Goal: Task Accomplishment & Management: Use online tool/utility

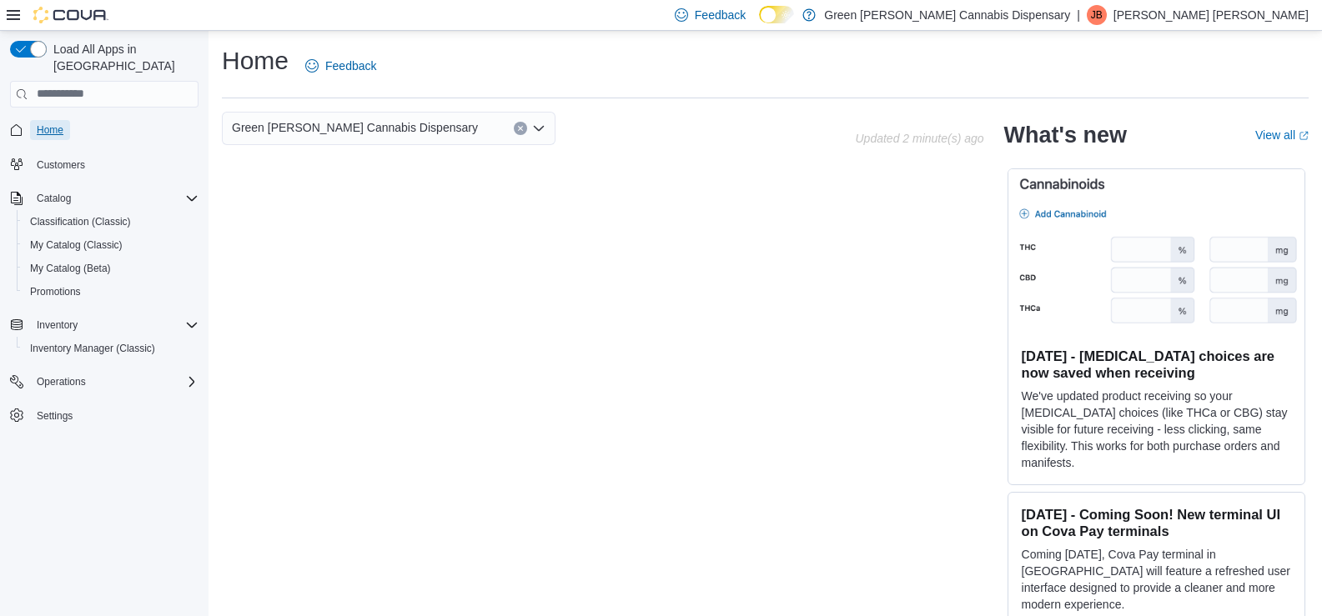
click at [45, 123] on span "Home" at bounding box center [50, 129] width 27 height 13
click at [55, 238] on span "My Catalog (Classic)" at bounding box center [76, 244] width 93 height 13
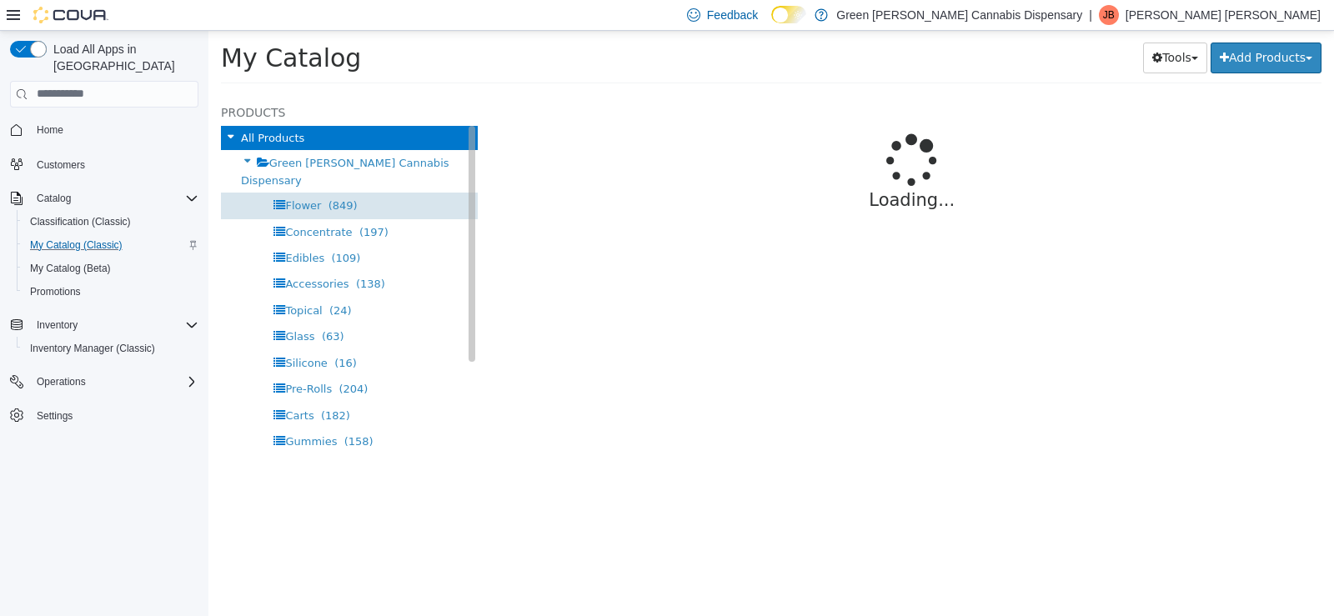
select select "**********"
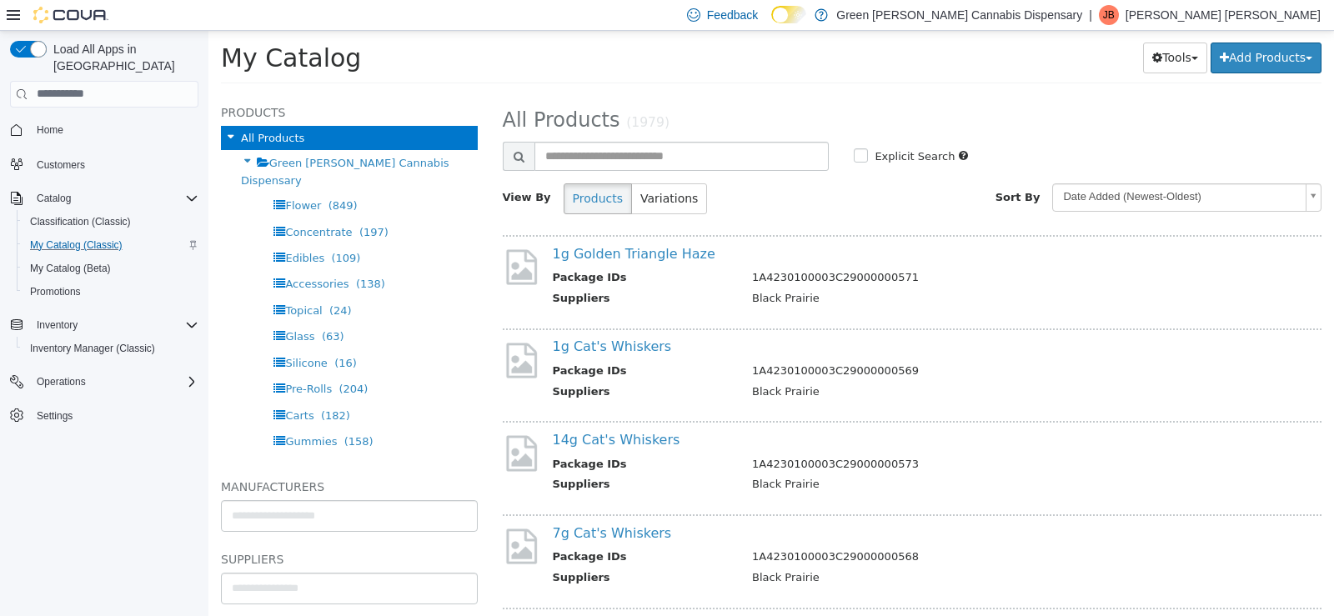
click at [318, 587] on input "**********" at bounding box center [349, 587] width 255 height 27
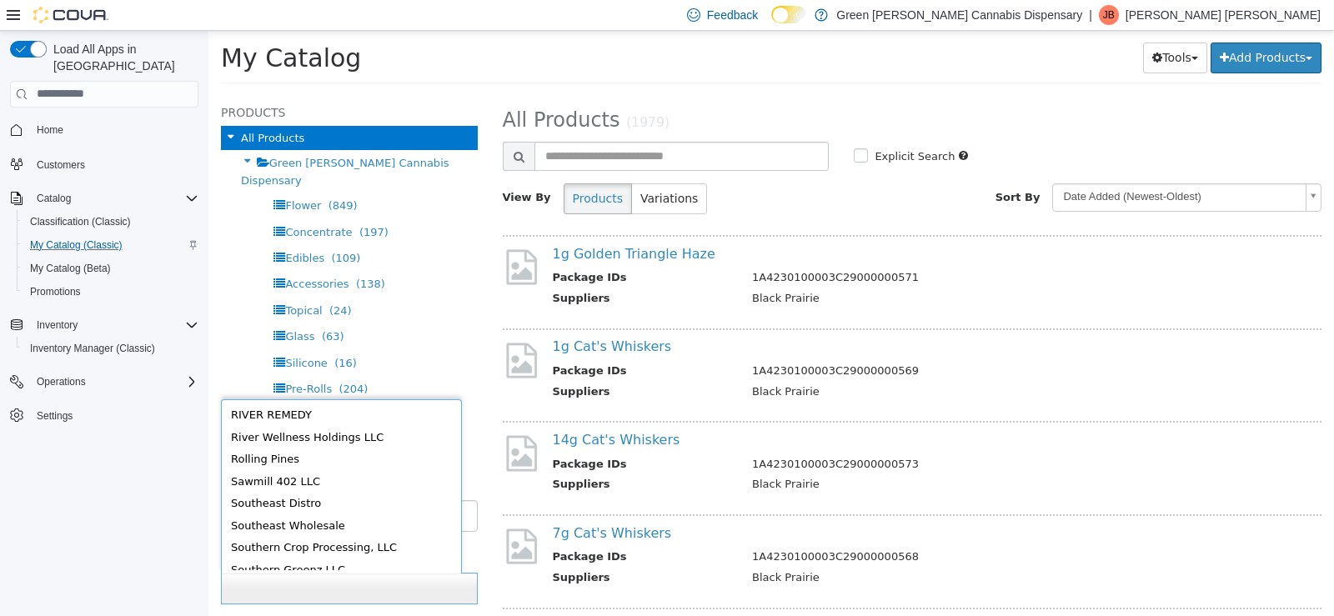
scroll to position [834, 0]
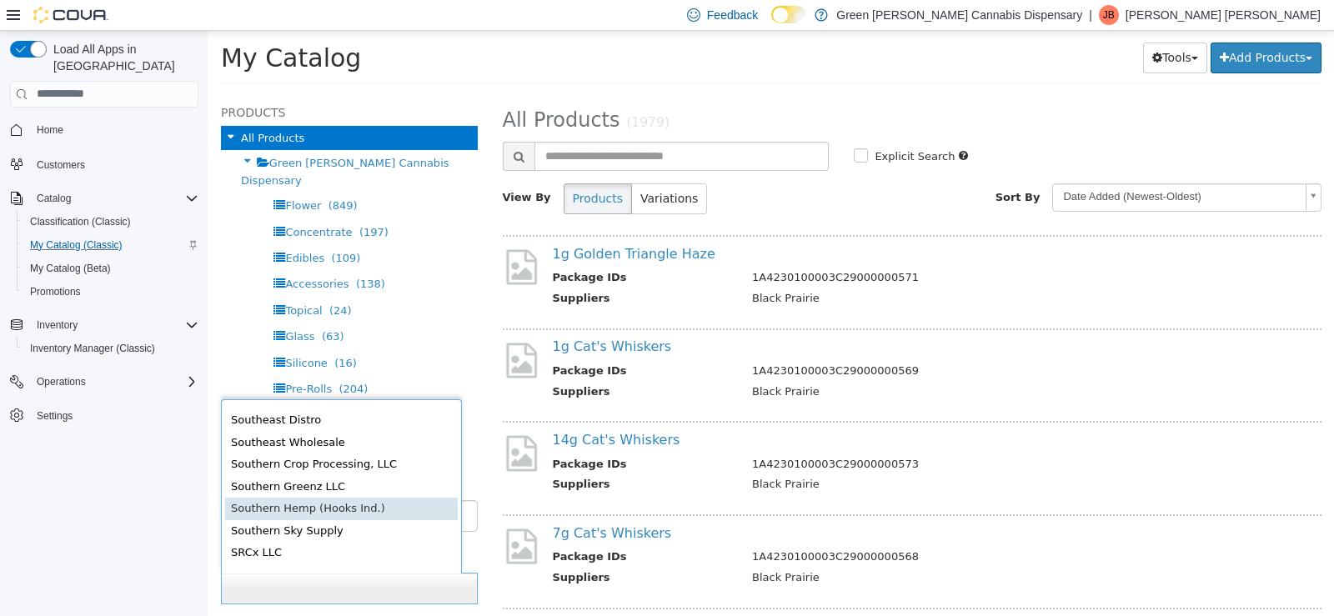
type input "******"
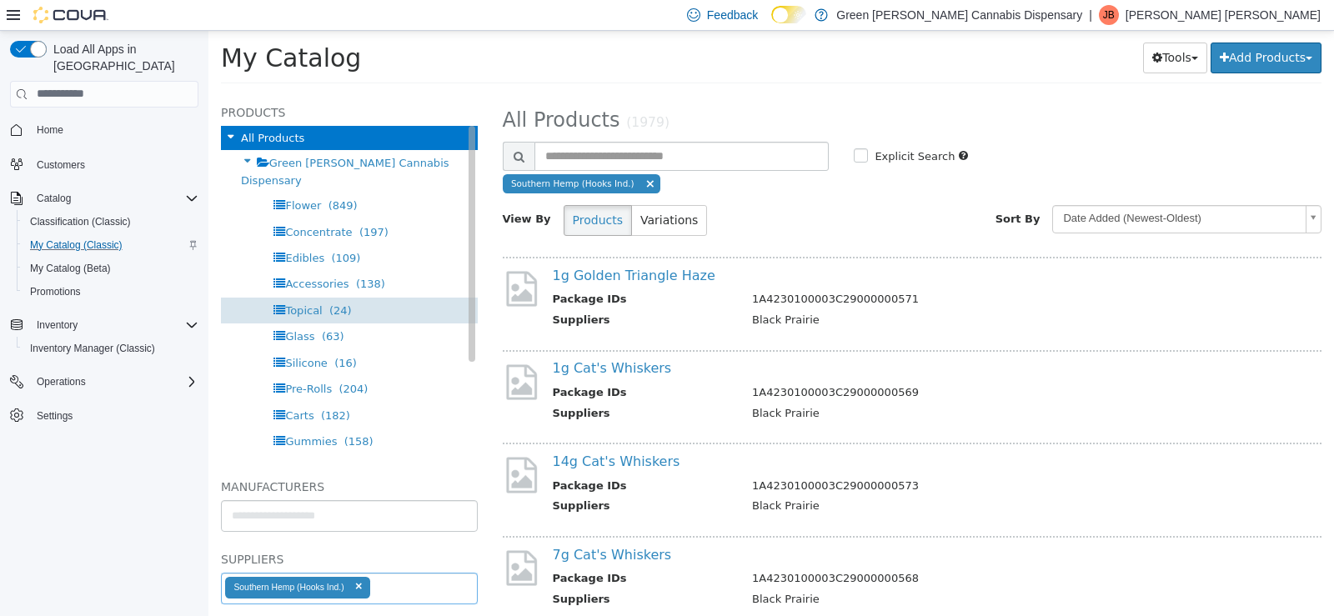
select select "**********"
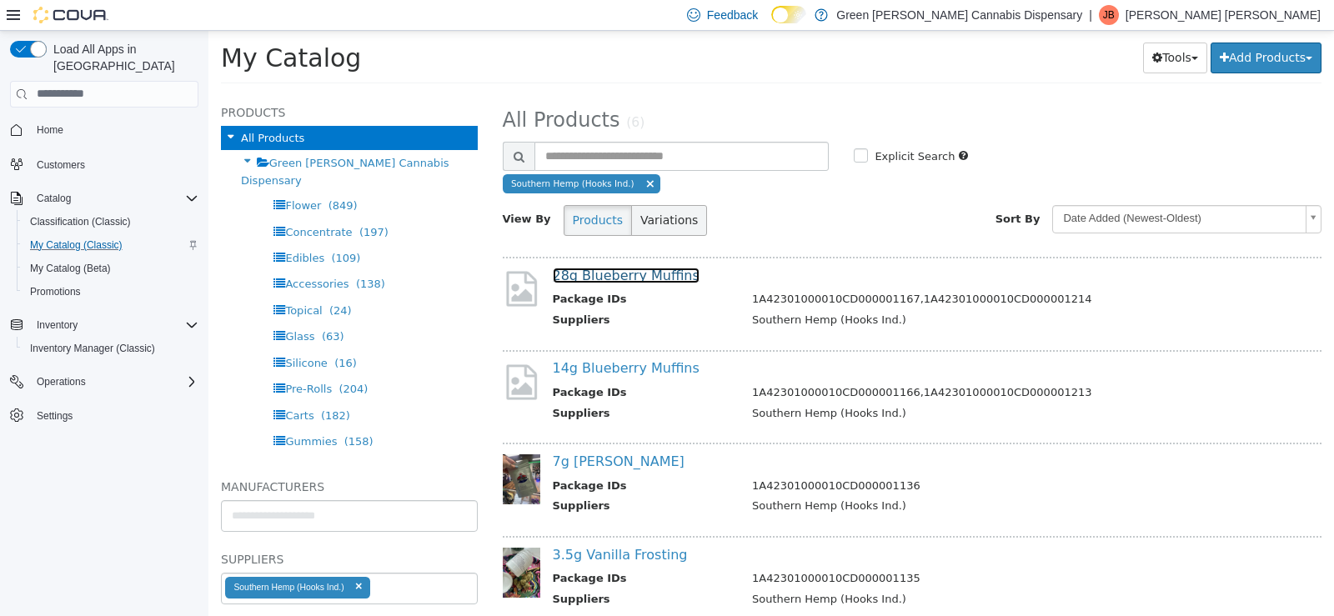
click at [640, 276] on link "28g Blueberry Muffins" at bounding box center [626, 275] width 147 height 16
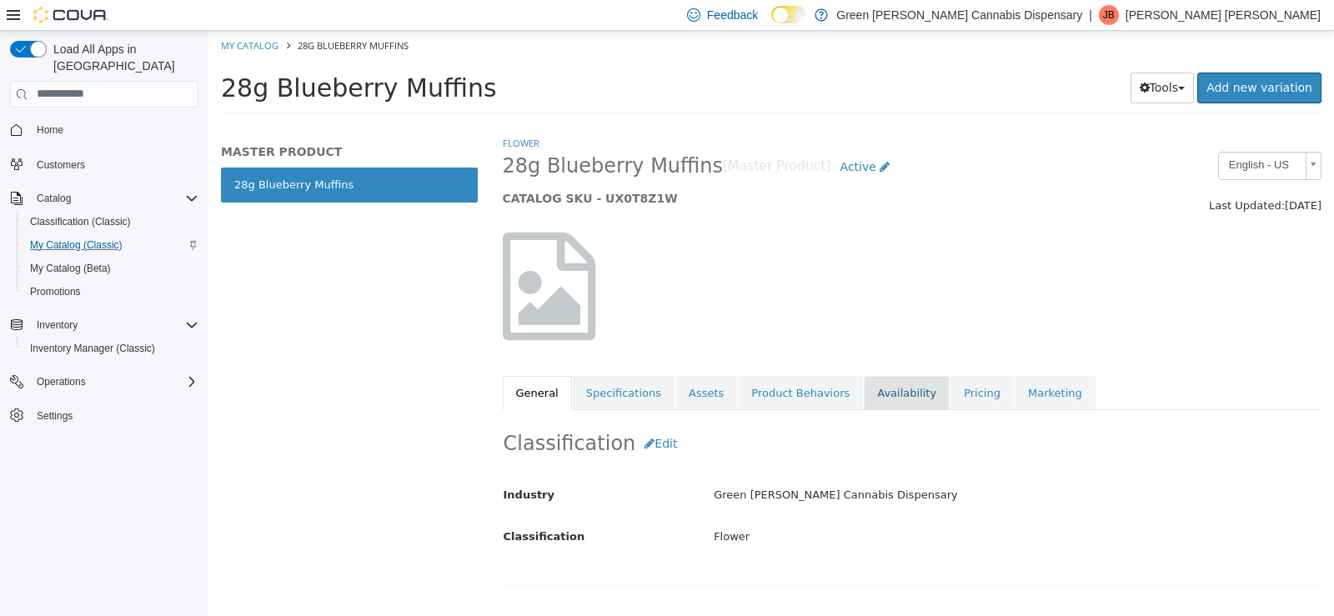
click at [870, 399] on link "Availability" at bounding box center [907, 392] width 86 height 35
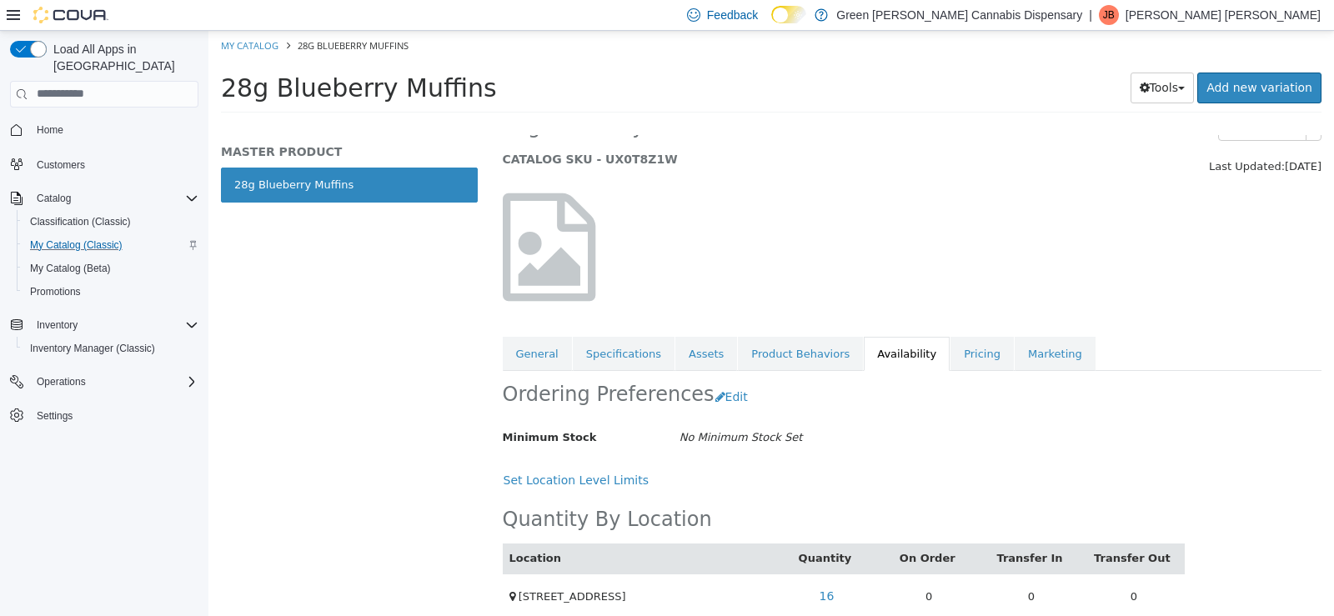
scroll to position [60, 0]
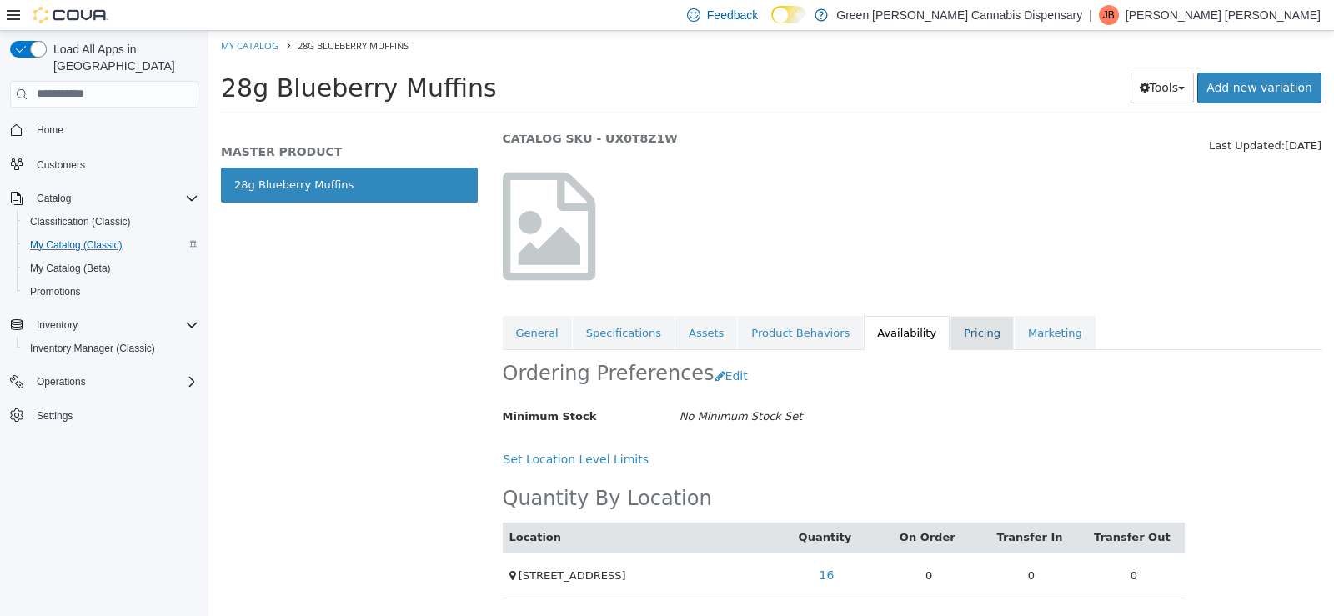
click at [950, 334] on link "Pricing" at bounding box center [981, 332] width 63 height 35
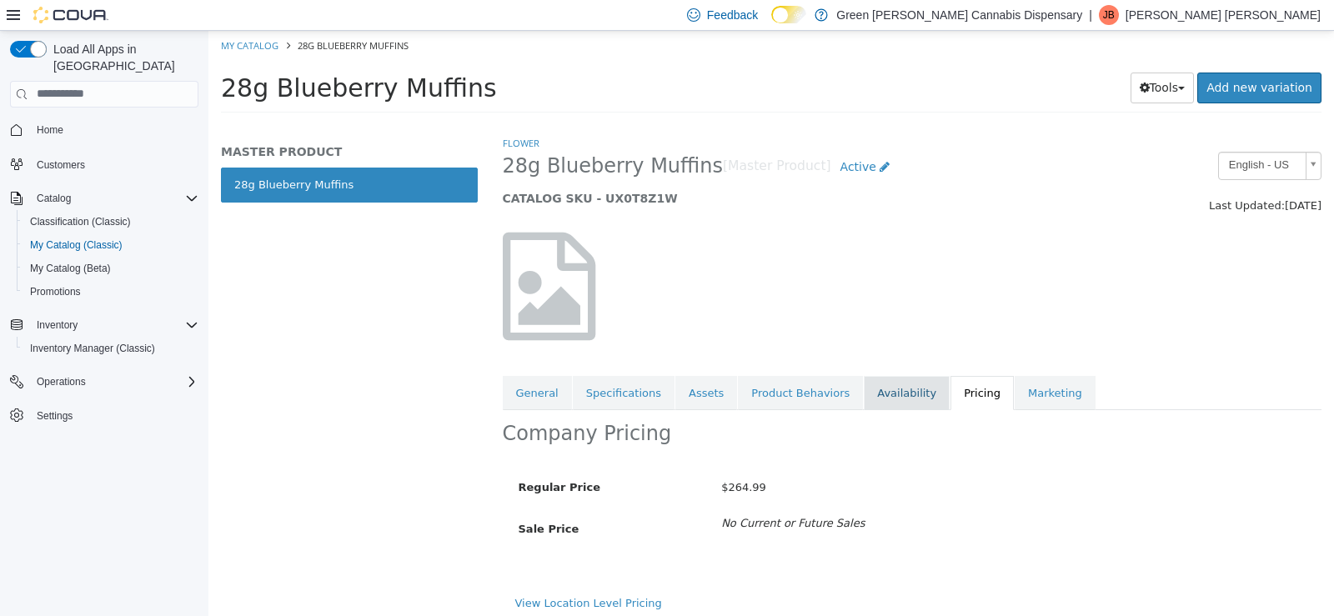
click at [864, 389] on link "Availability" at bounding box center [907, 392] width 86 height 35
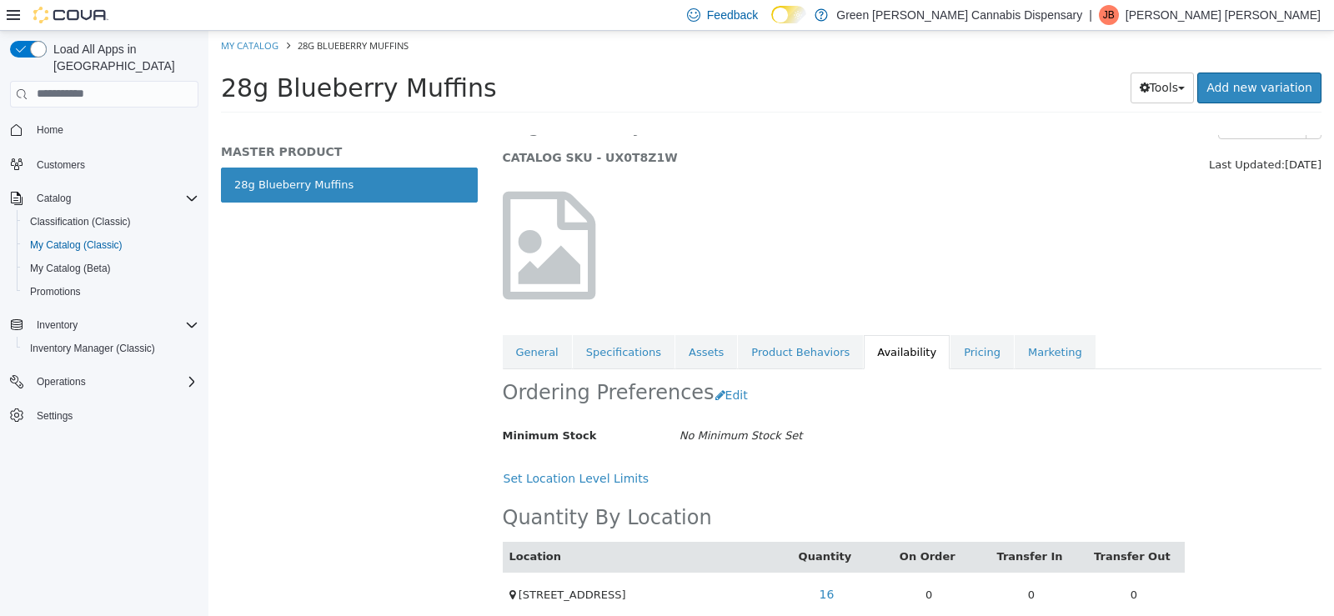
scroll to position [60, 0]
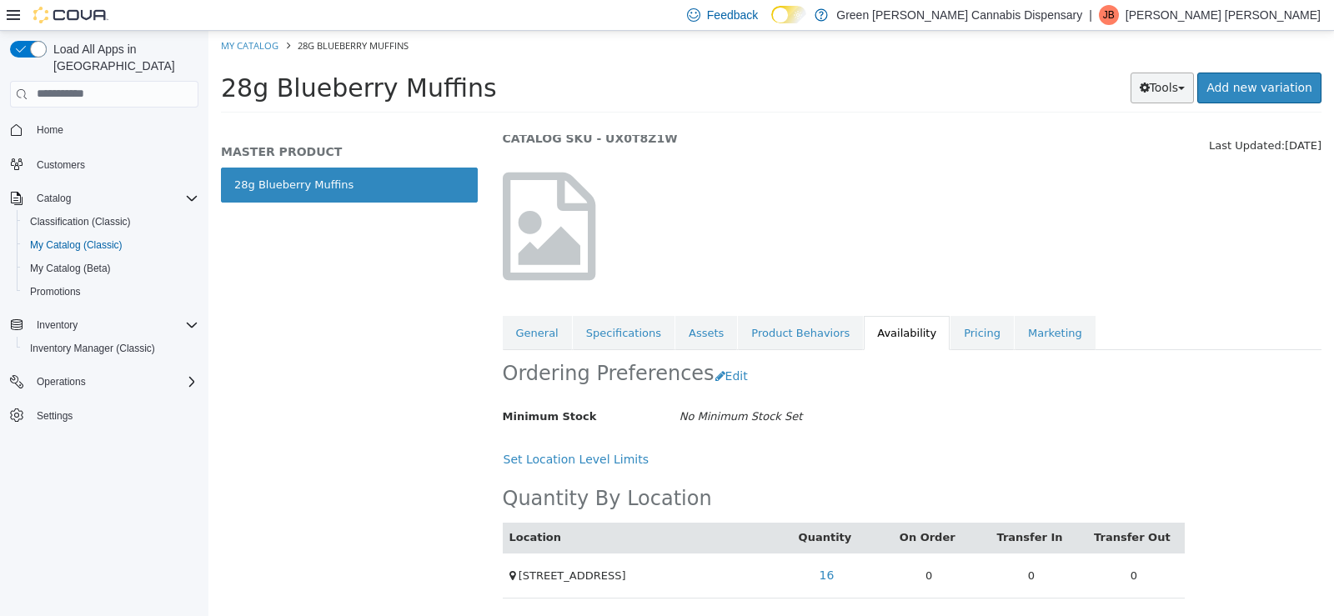
click at [1157, 88] on button "Tools" at bounding box center [1163, 87] width 64 height 31
click at [1128, 142] on link "Print Labels" at bounding box center [1127, 143] width 132 height 23
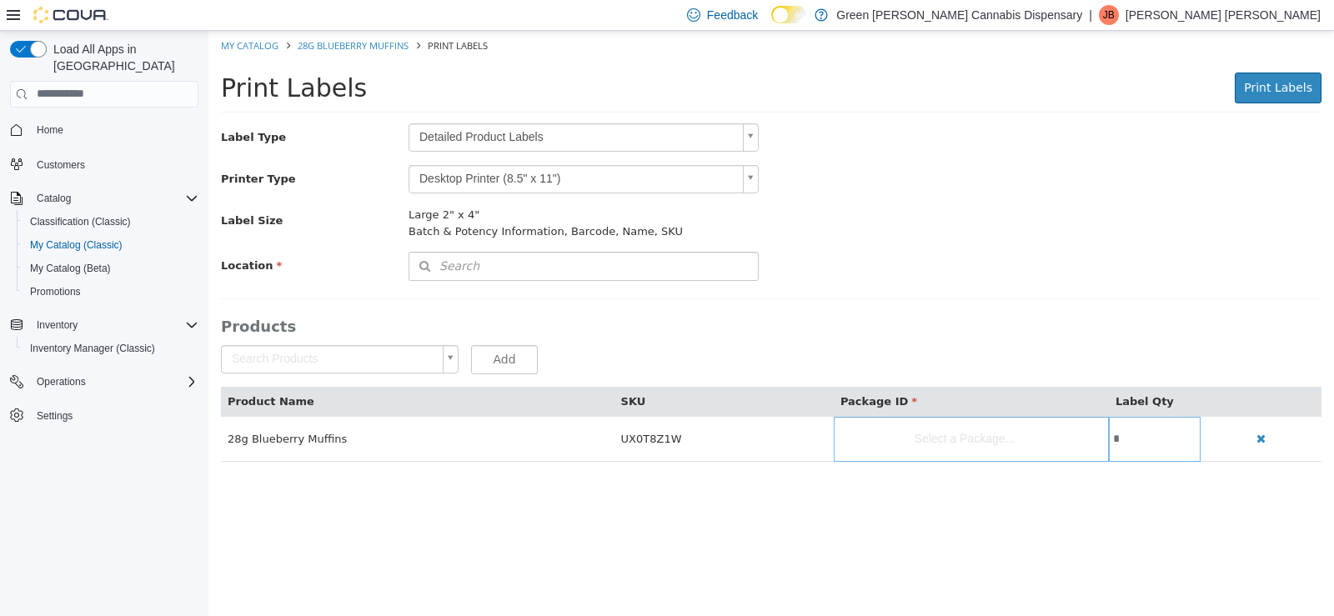
click at [746, 136] on body "Saving Bulk Changes... × My Catalog 28g Blueberry Muffins Print Labels Print La…" at bounding box center [771, 254] width 1126 height 449
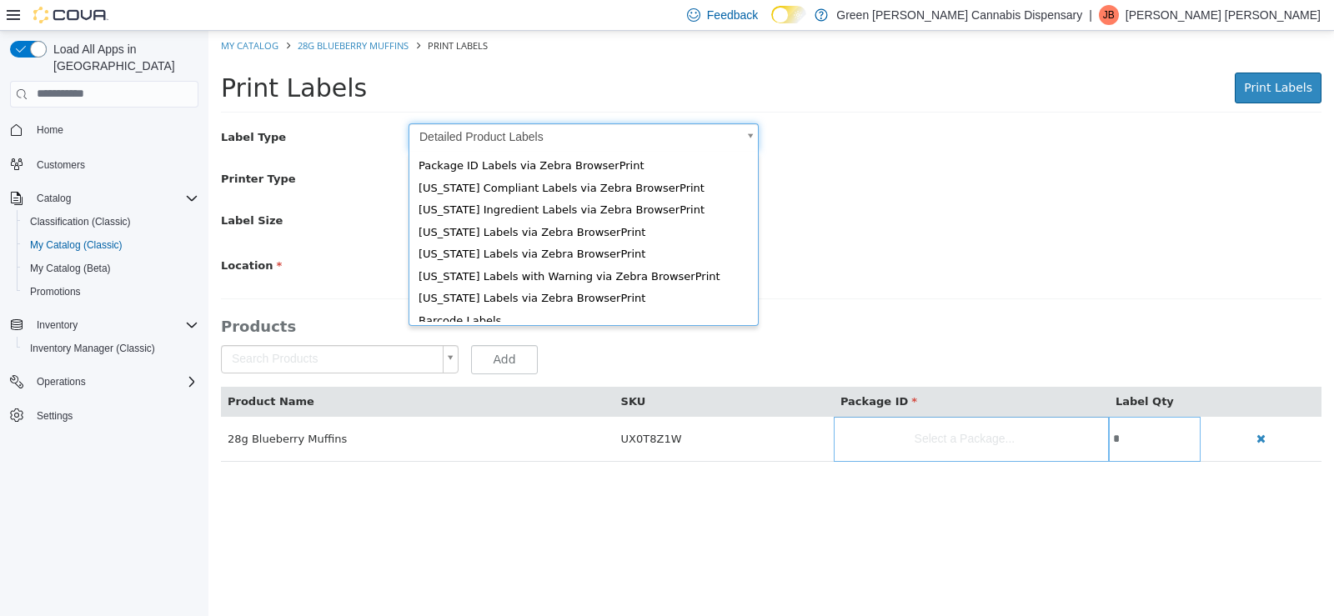
scroll to position [23, 0]
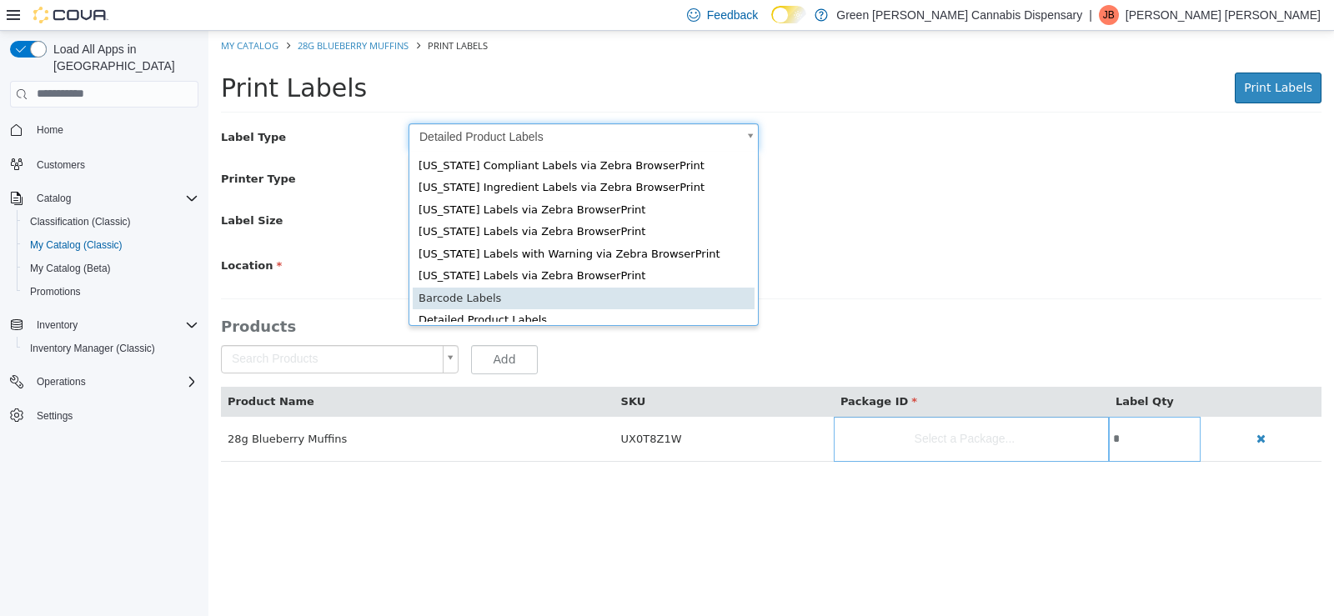
type input "*"
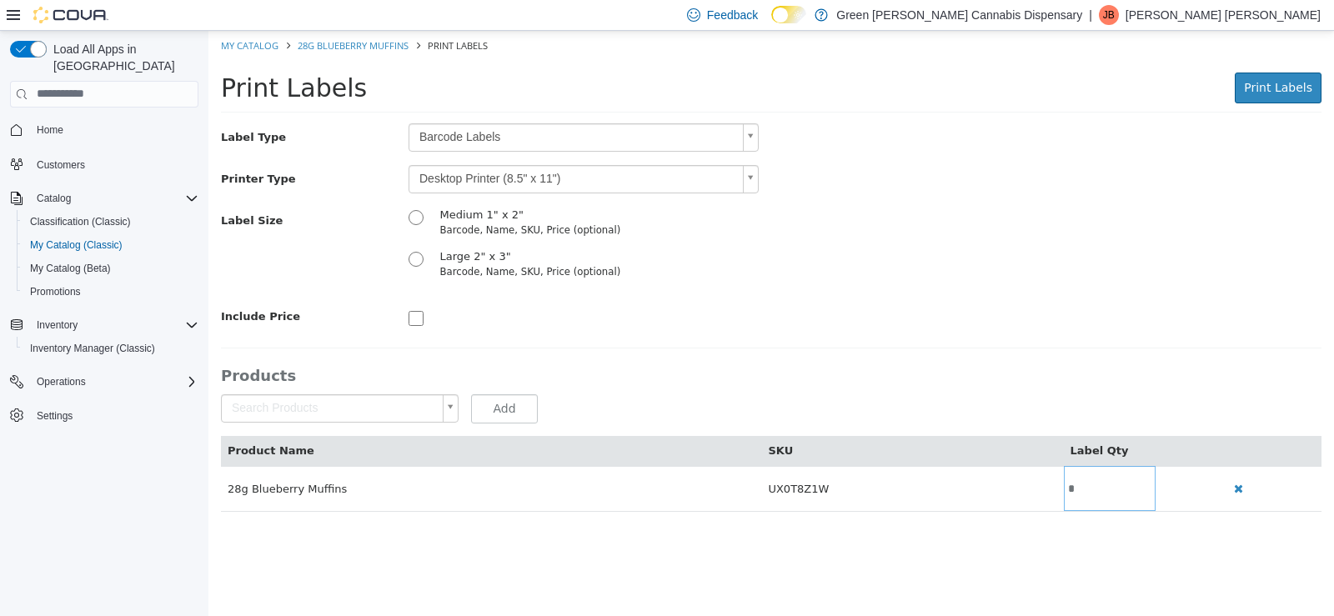
click at [757, 183] on body "Saving Bulk Changes... × My Catalog 28g Blueberry Muffins Print Labels Print La…" at bounding box center [771, 279] width 1126 height 499
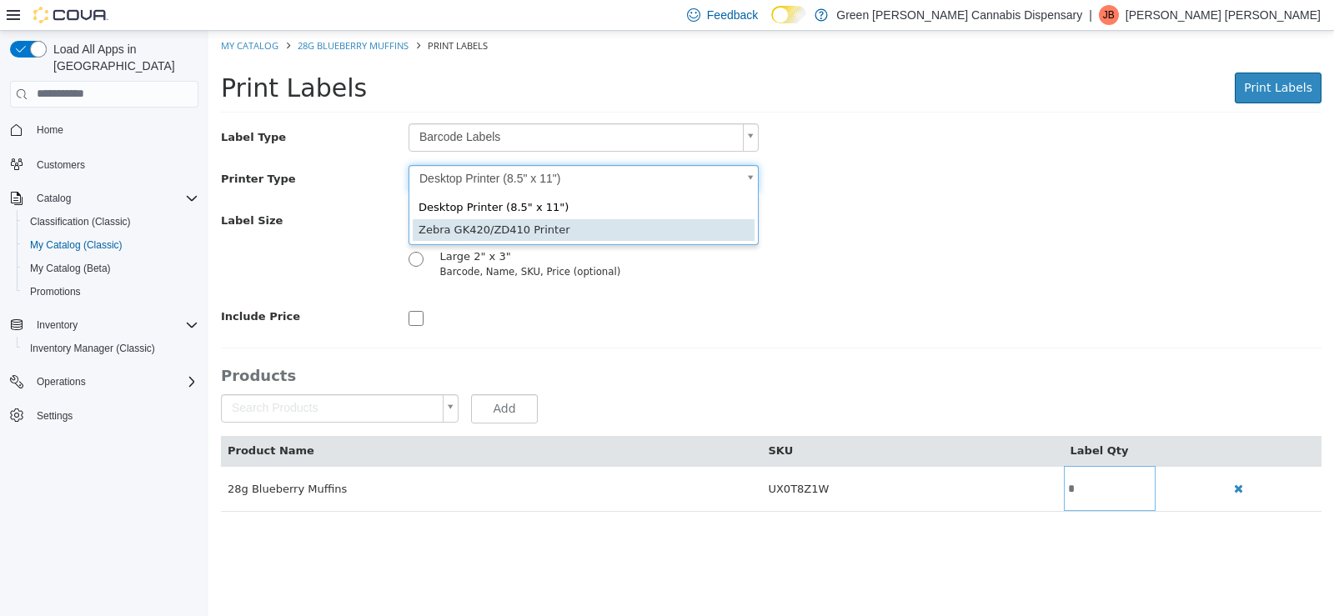
type input "*"
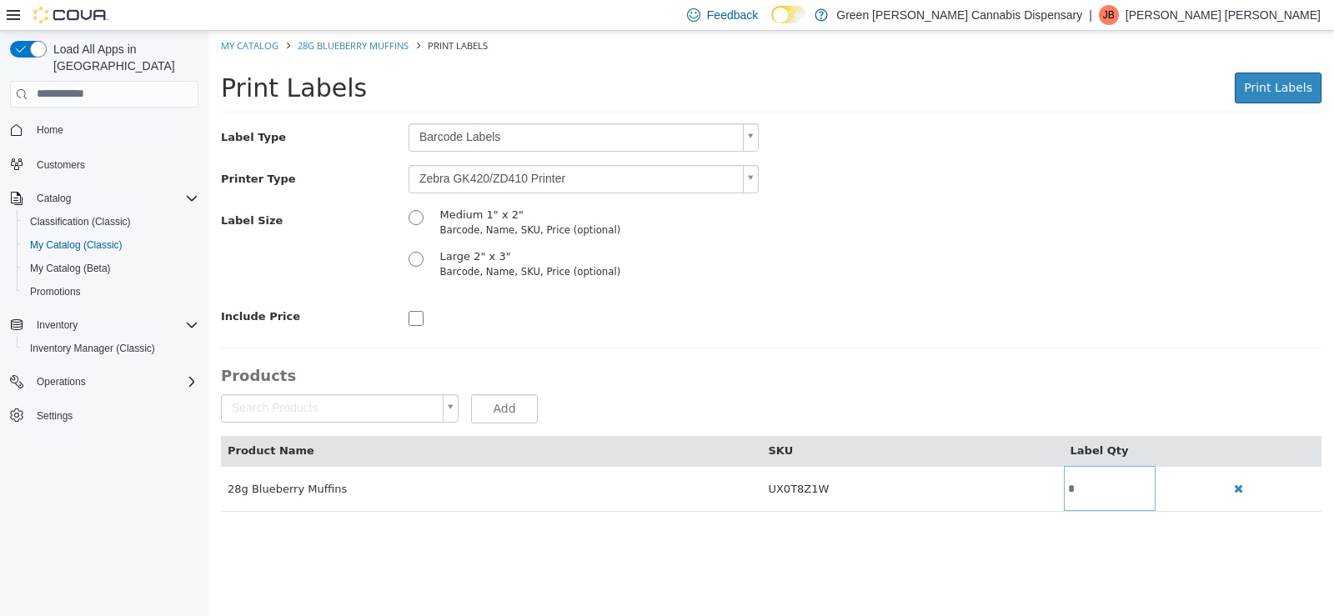
click at [413, 308] on div at bounding box center [583, 316] width 375 height 28
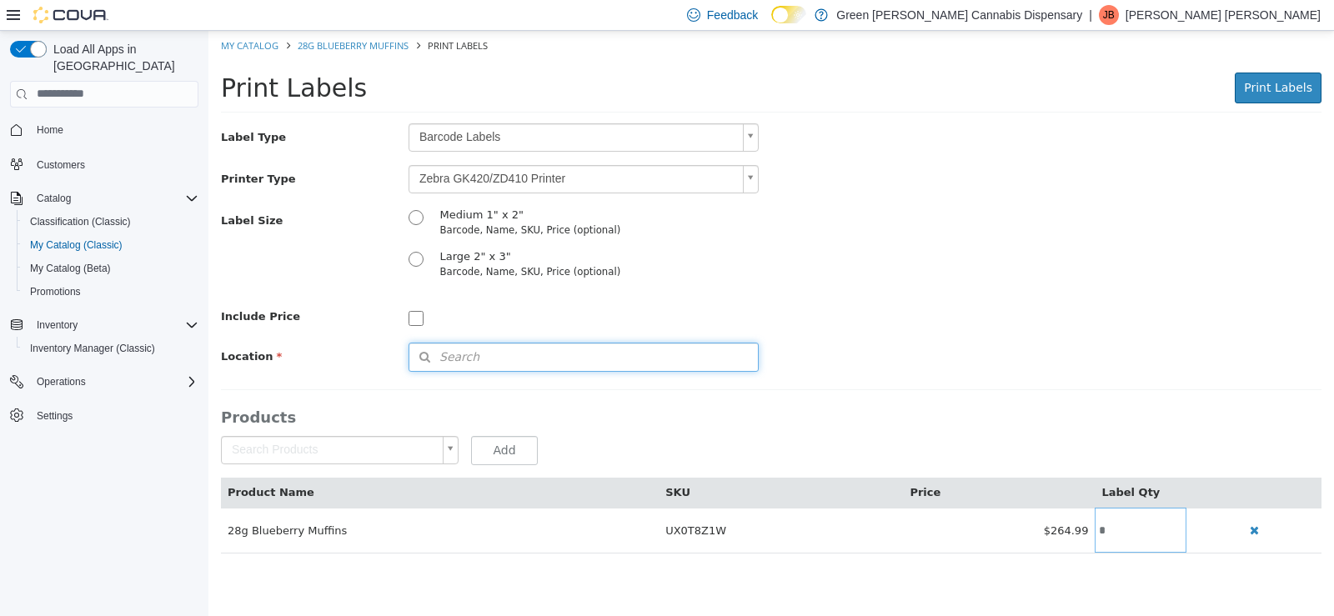
click at [454, 354] on span "Search" at bounding box center [444, 357] width 70 height 18
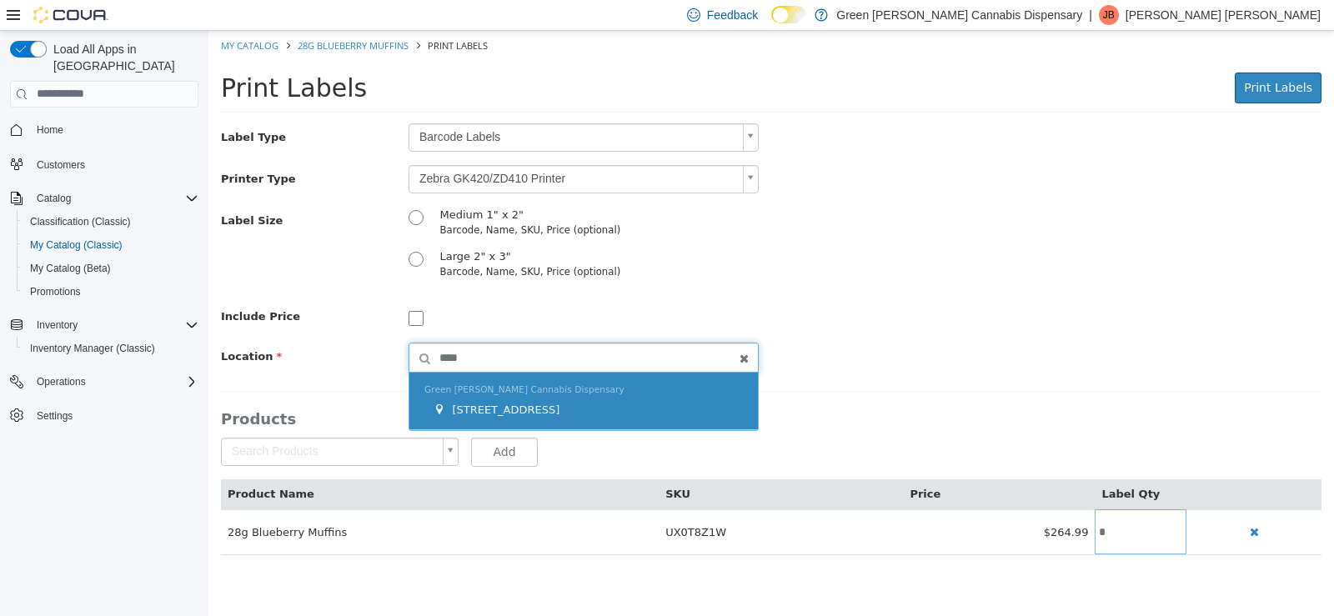
type input "****"
click at [549, 416] on div "[STREET_ADDRESS]" at bounding box center [588, 409] width 310 height 17
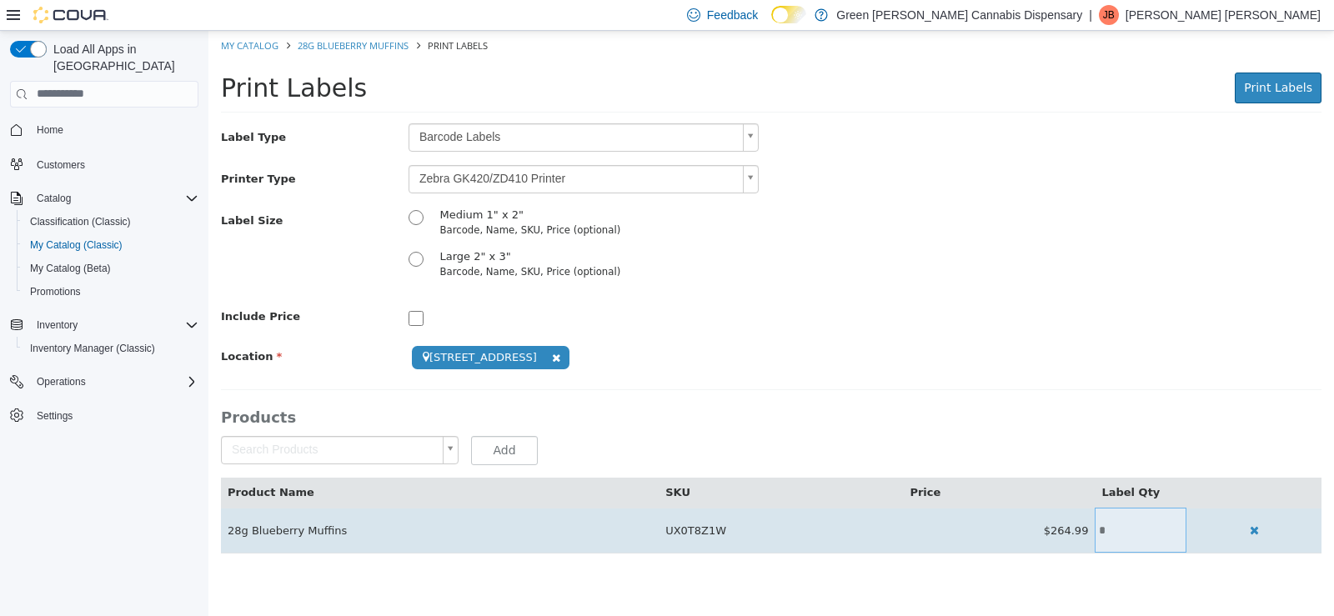
click at [1127, 535] on input "*" at bounding box center [1141, 530] width 92 height 13
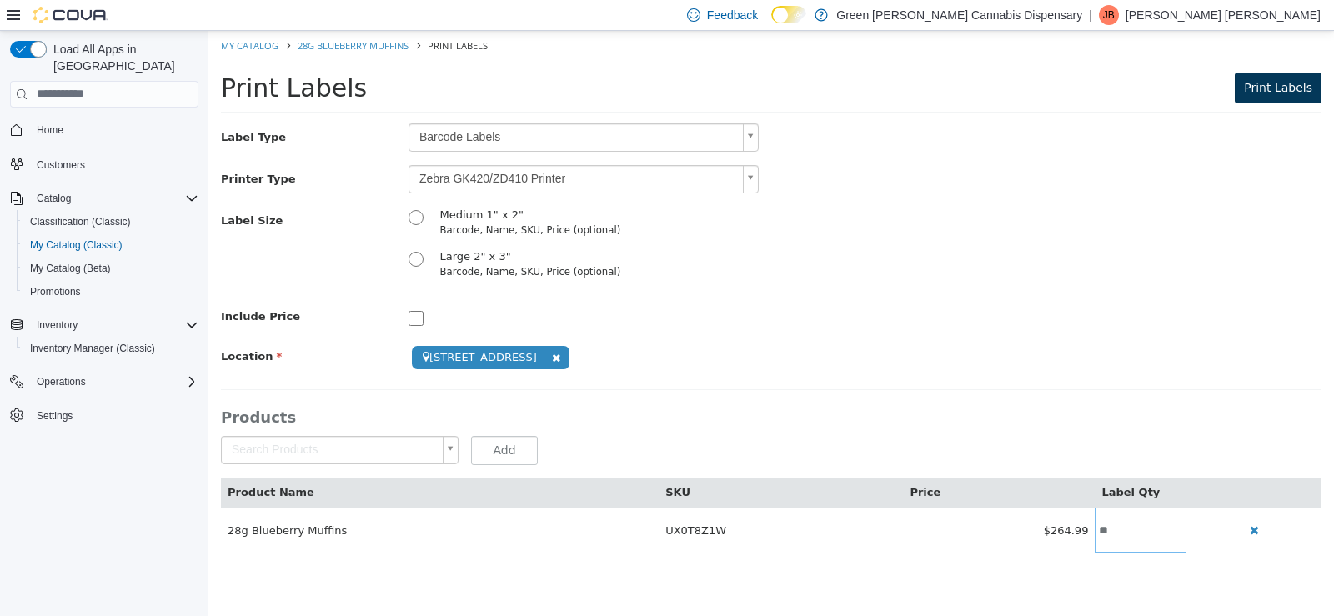
type input "**"
click at [1284, 91] on span "Print Labels" at bounding box center [1278, 86] width 68 height 13
click at [251, 45] on link "My Catalog" at bounding box center [250, 44] width 58 height 13
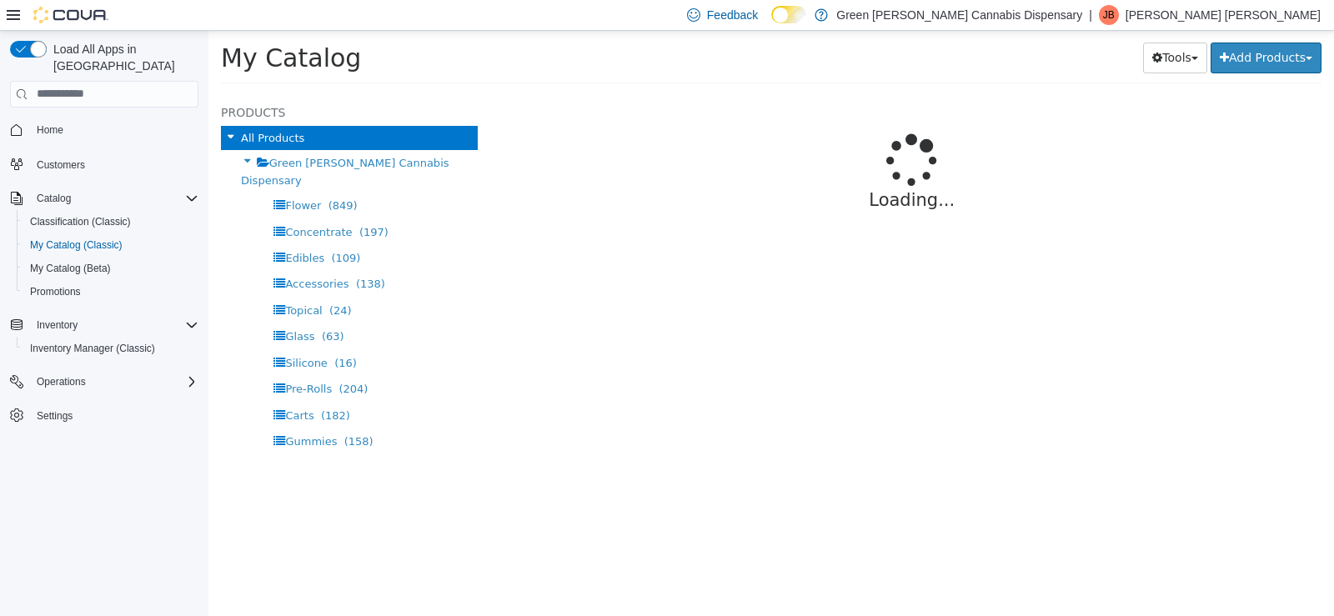
select select "**********"
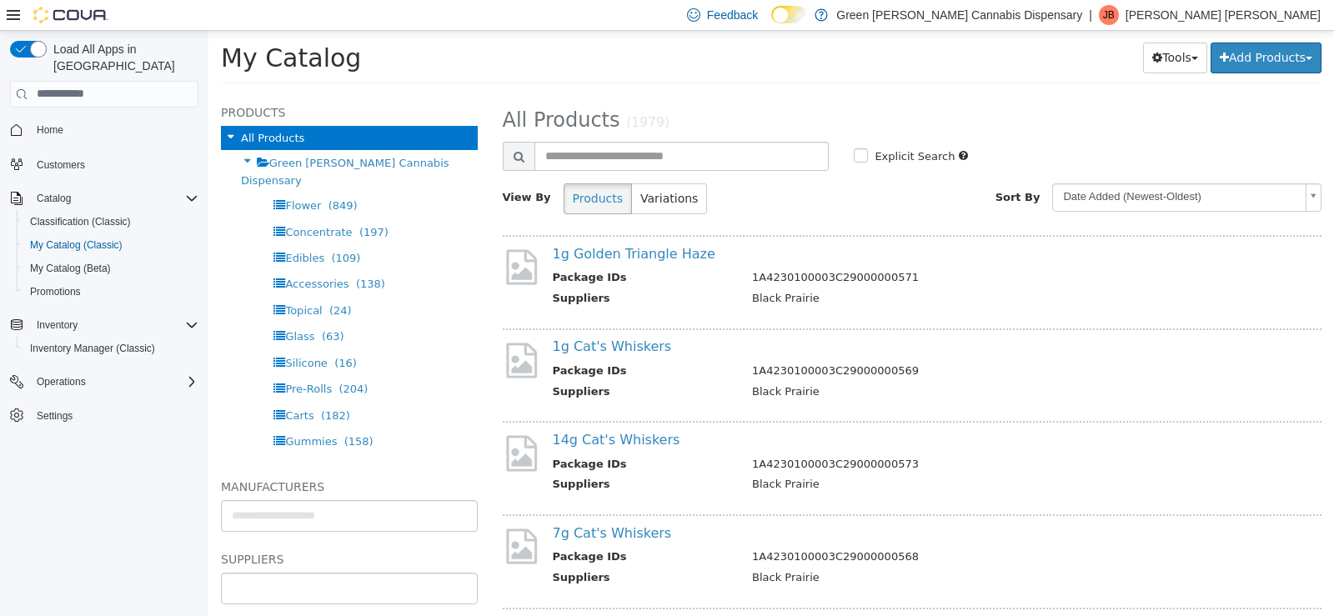
click at [333, 589] on input "text" at bounding box center [349, 587] width 255 height 27
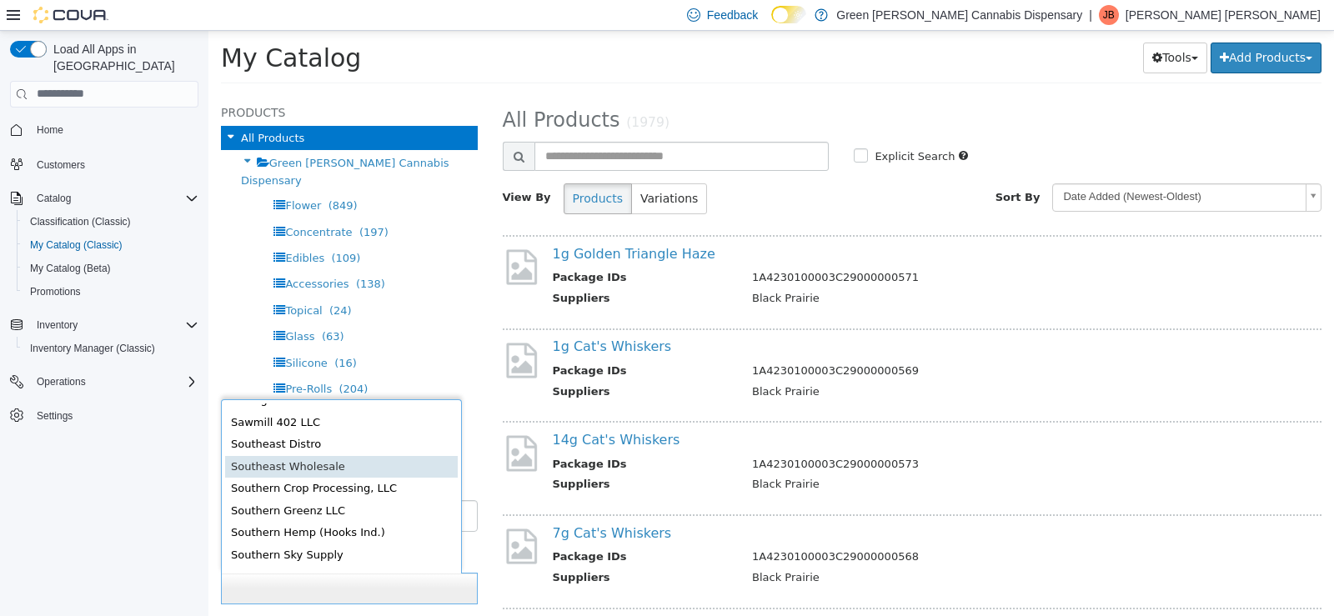
scroll to position [838, 0]
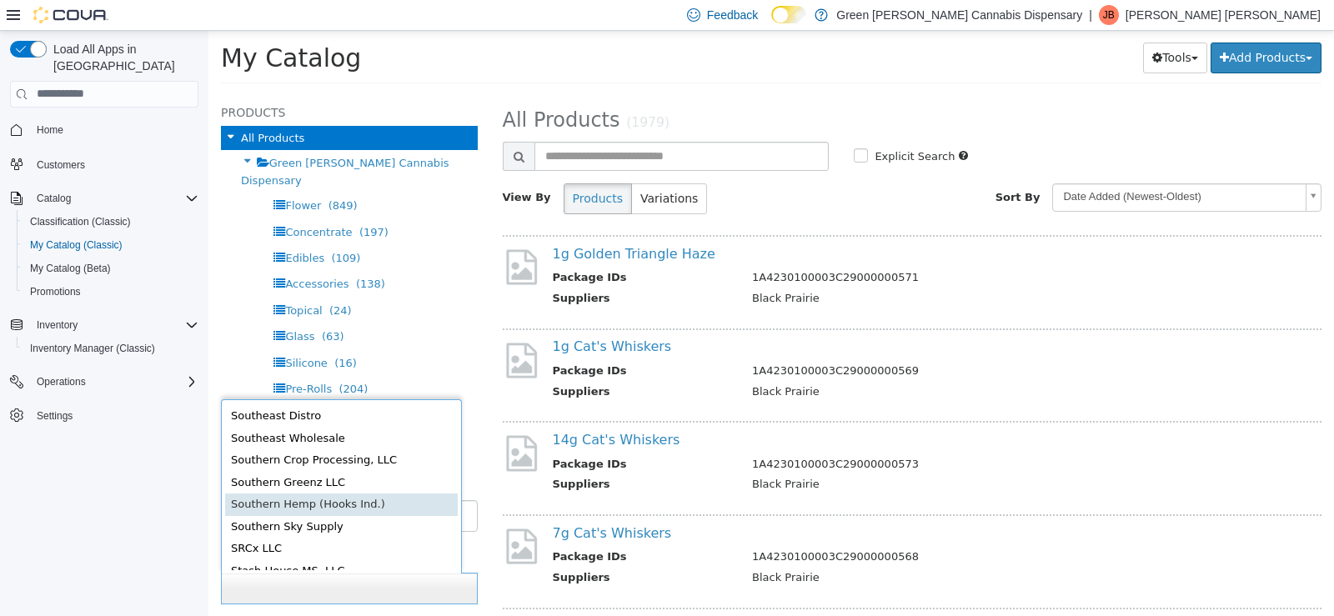
type input "******"
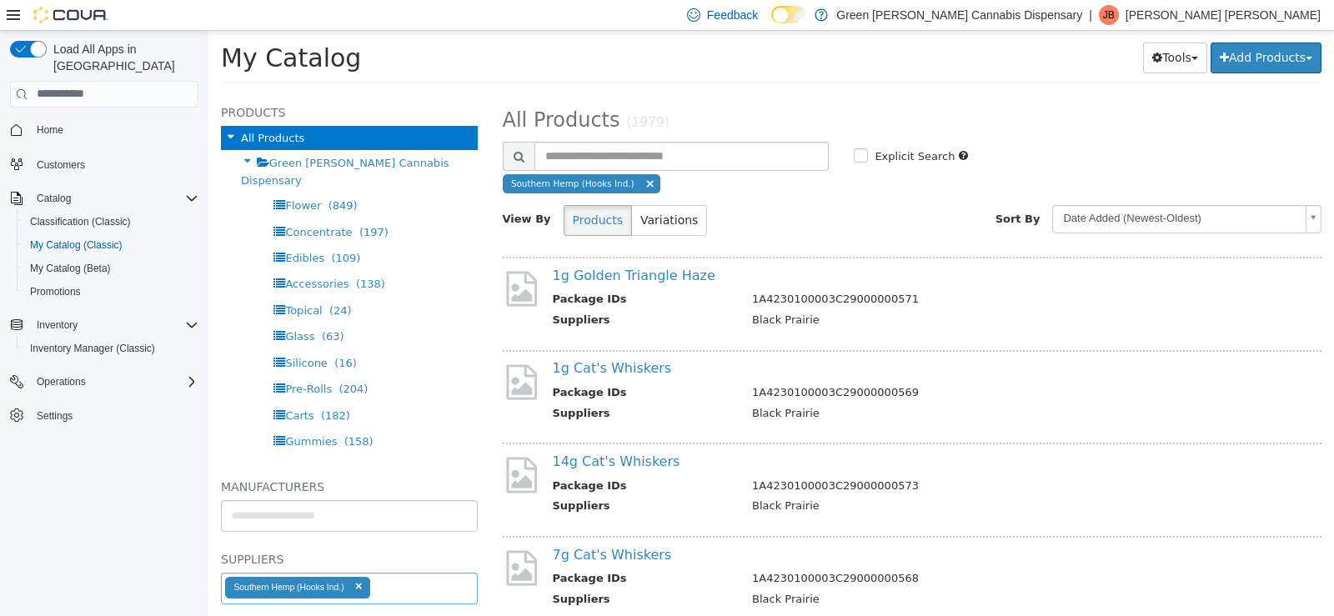
select select "**********"
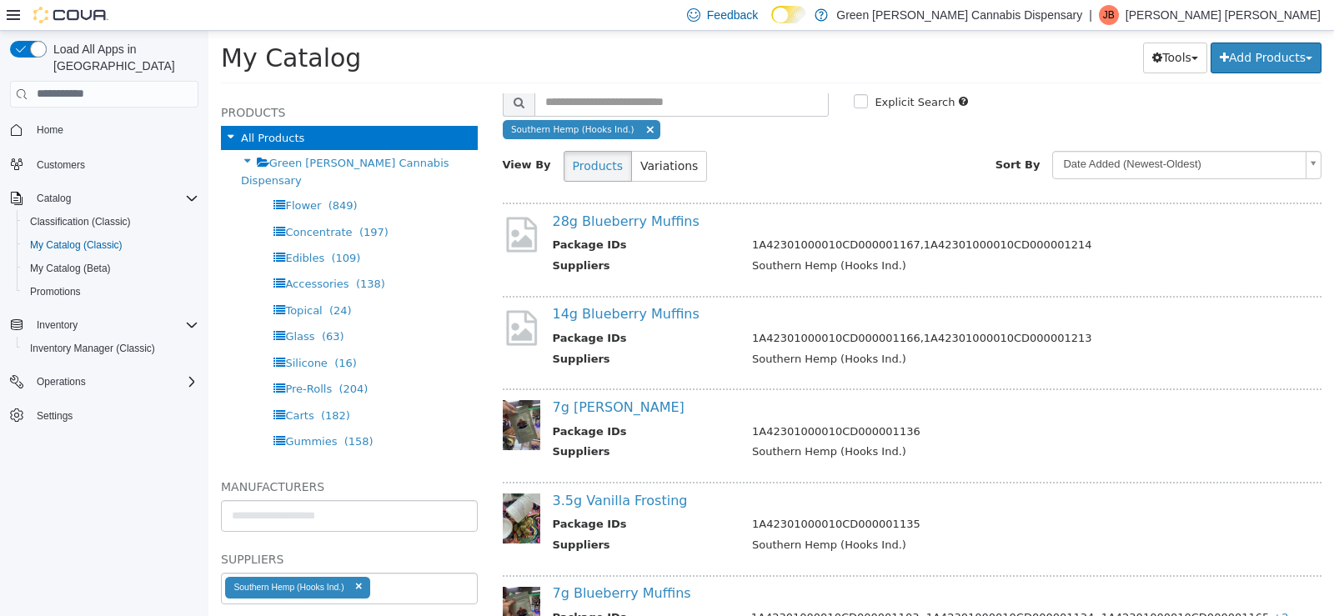
scroll to position [83, 0]
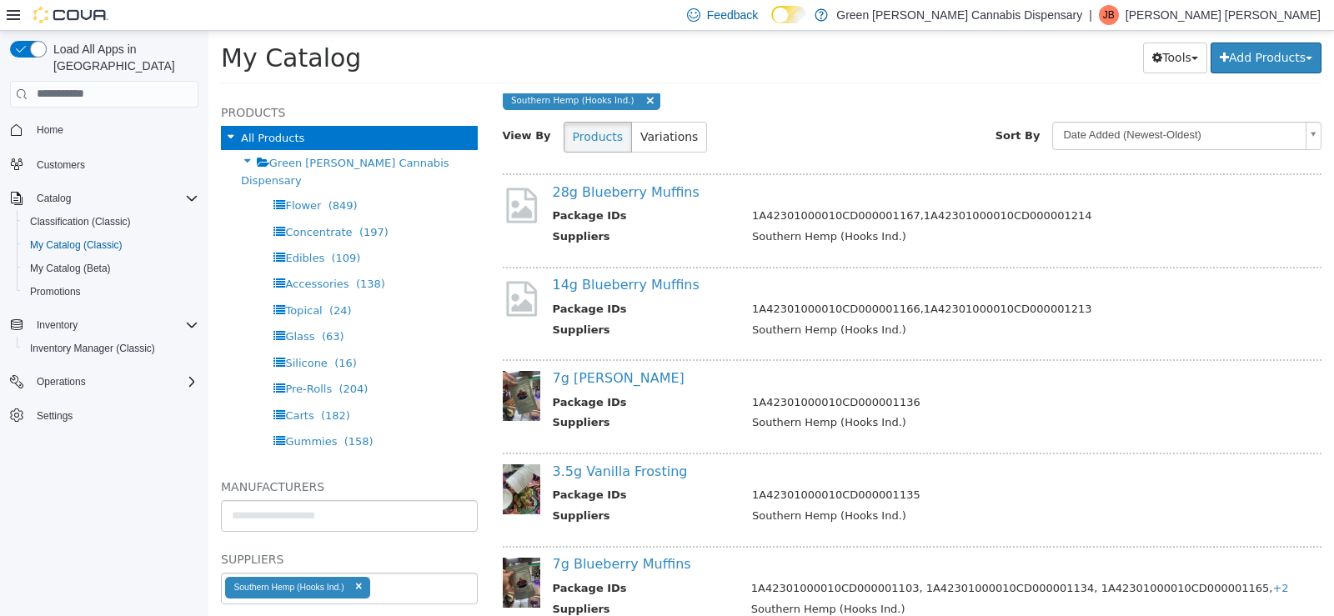
click at [618, 298] on div "14g Blueberry Muffins Package IDs 1A42301000010CD000001166,1A42301000010CD00000…" at bounding box center [927, 308] width 774 height 65
click at [634, 279] on link "14g Blueberry Muffins" at bounding box center [626, 284] width 147 height 16
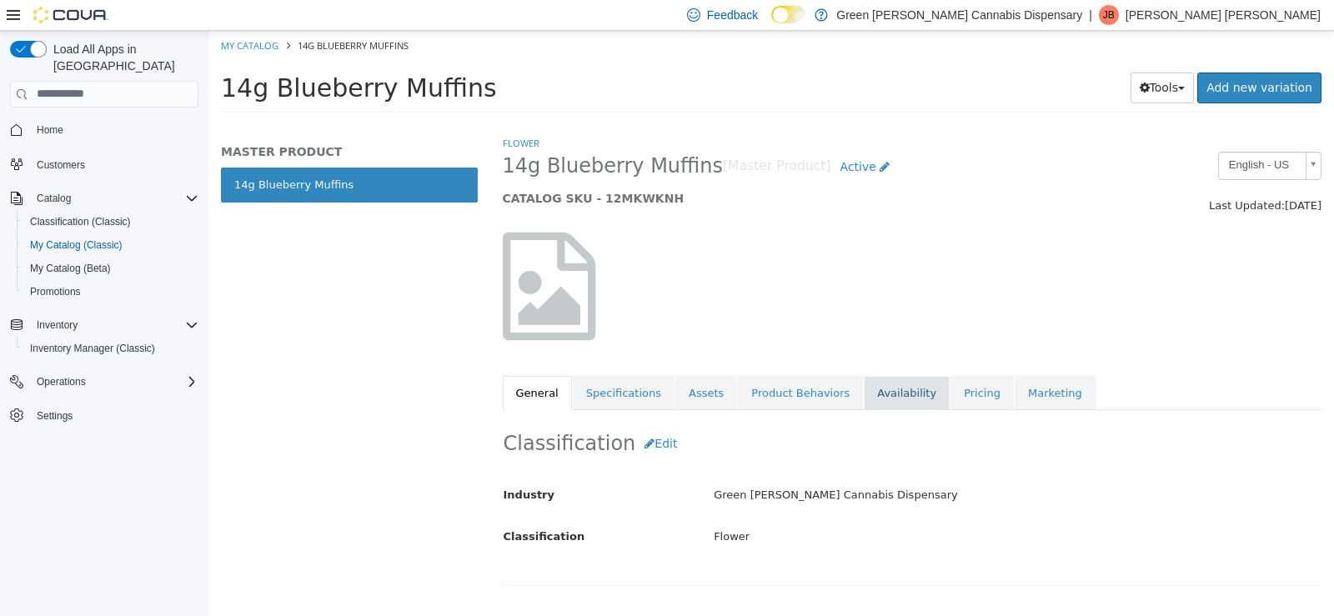
click at [864, 392] on link "Availability" at bounding box center [907, 392] width 86 height 35
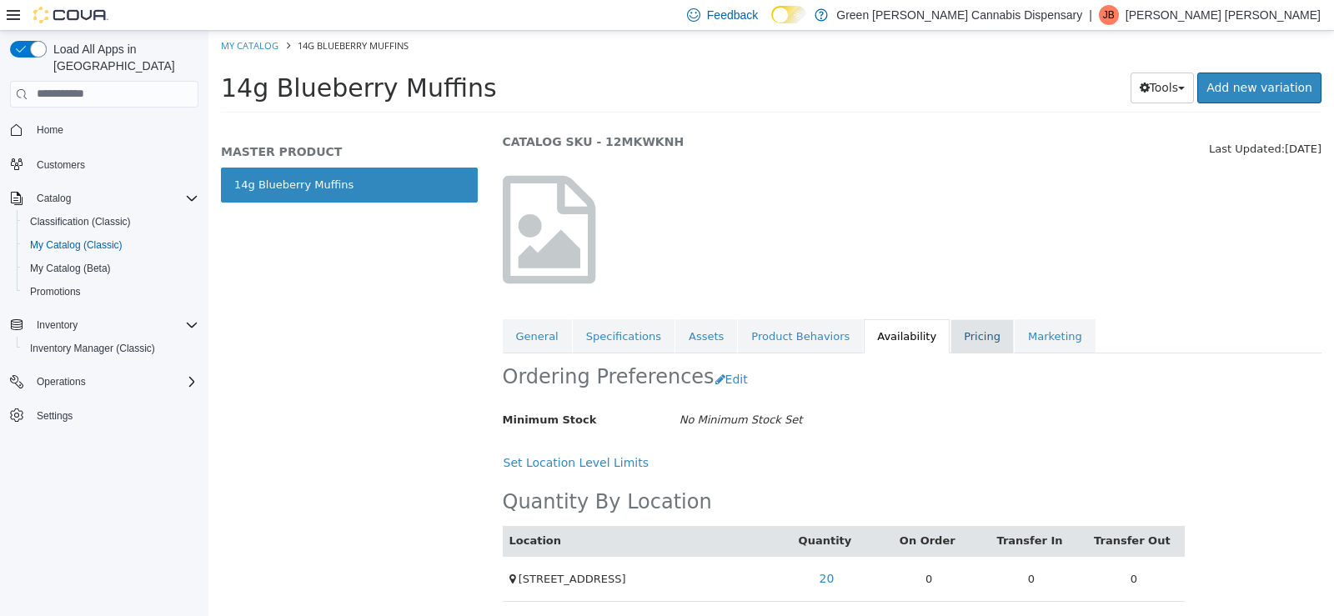
scroll to position [60, 0]
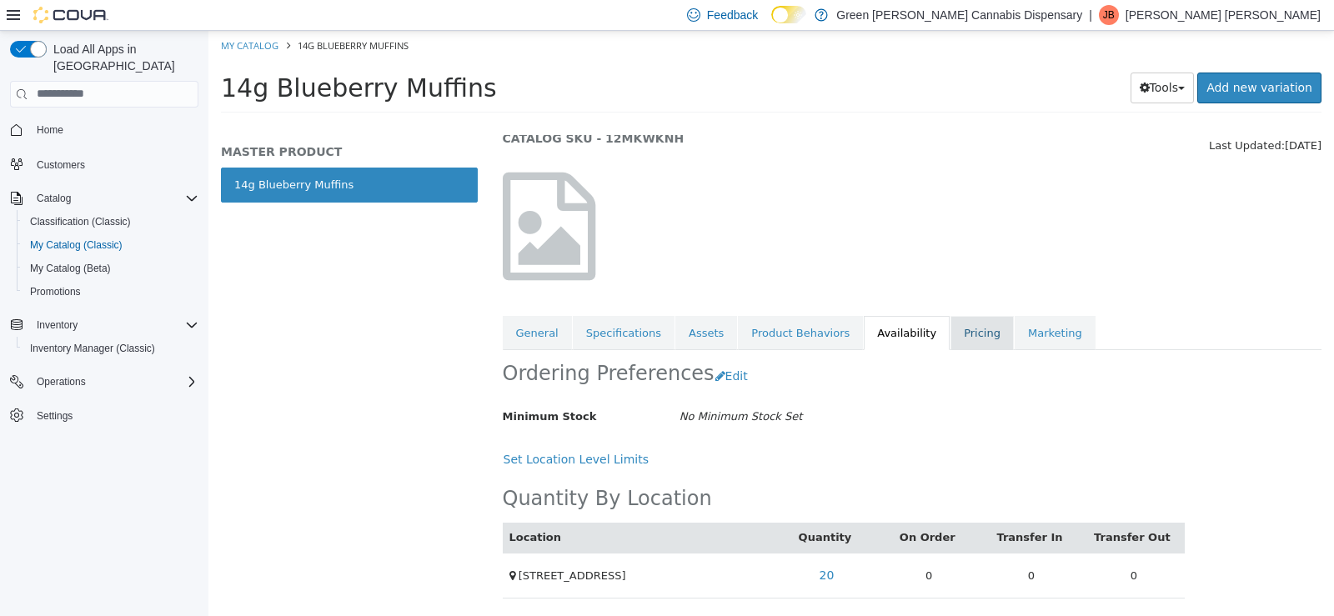
click at [950, 341] on link "Pricing" at bounding box center [981, 332] width 63 height 35
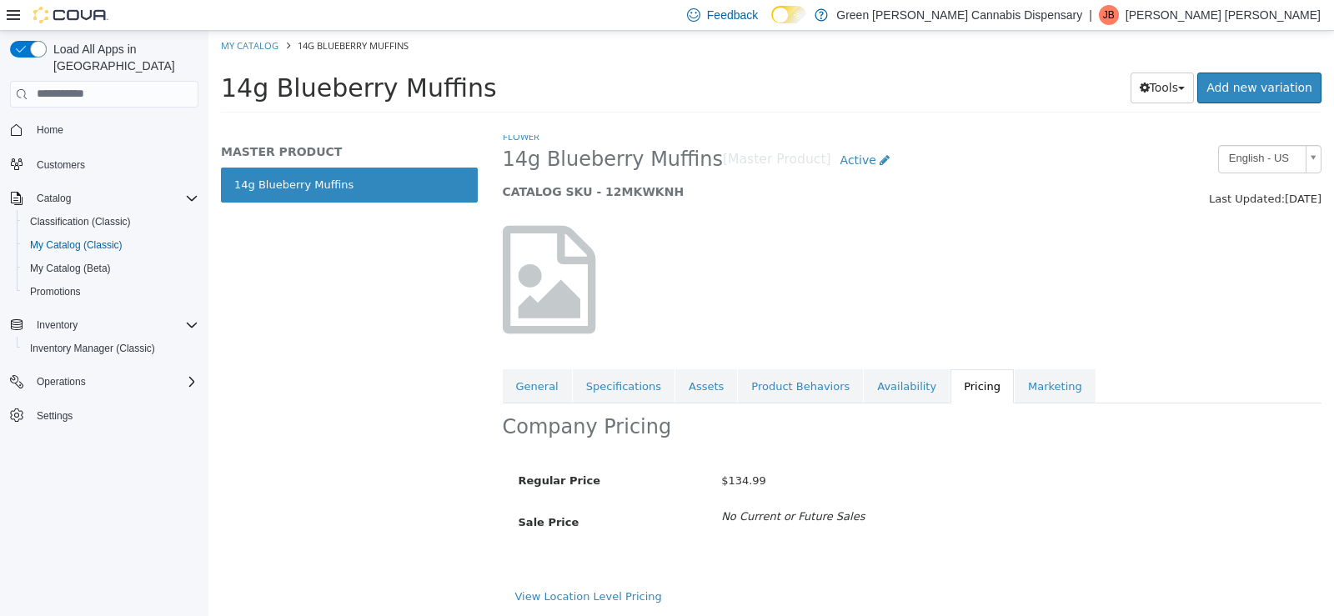
scroll to position [8, 0]
click at [1170, 89] on button "Tools" at bounding box center [1163, 87] width 64 height 31
click at [1124, 146] on link "Print Labels" at bounding box center [1127, 143] width 132 height 23
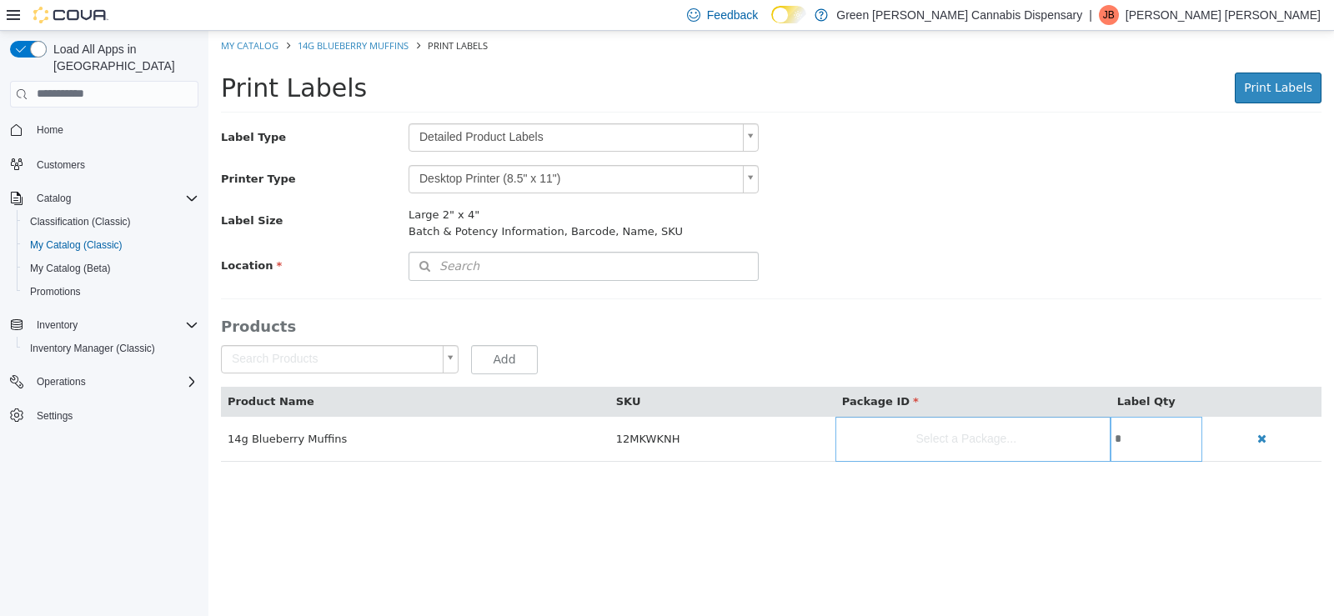
scroll to position [26, 0]
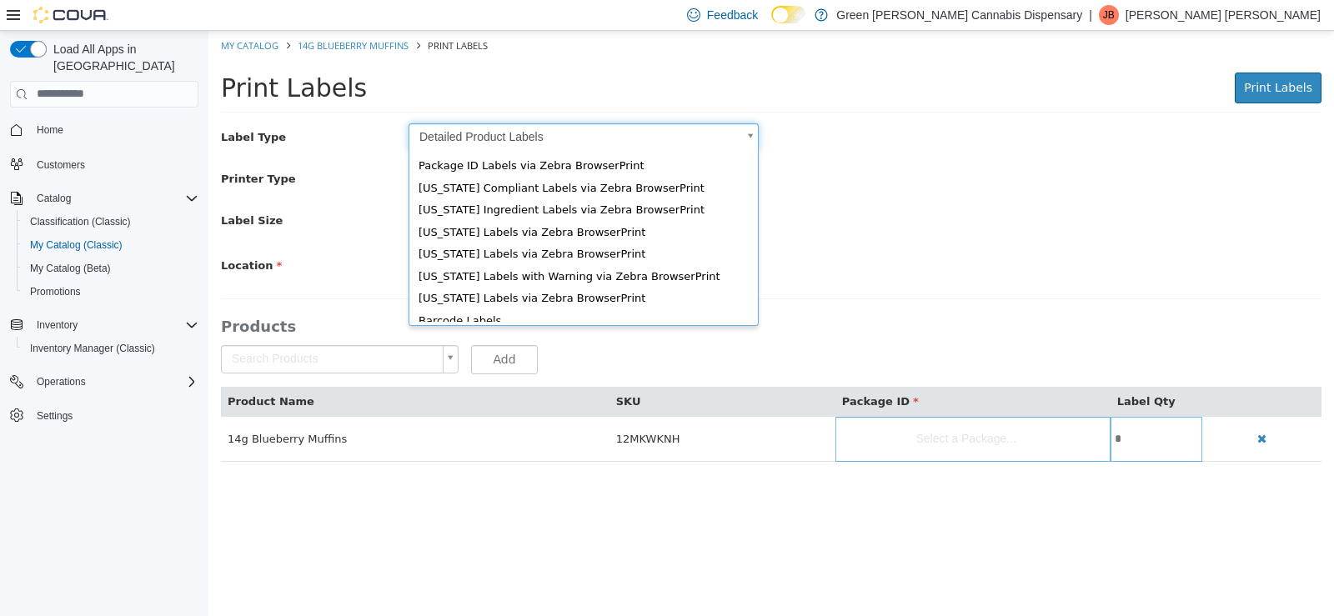
click at [743, 141] on body "Saving Bulk Changes... × My Catalog 14g Blueberry Muffins Print Labels Print La…" at bounding box center [771, 254] width 1126 height 449
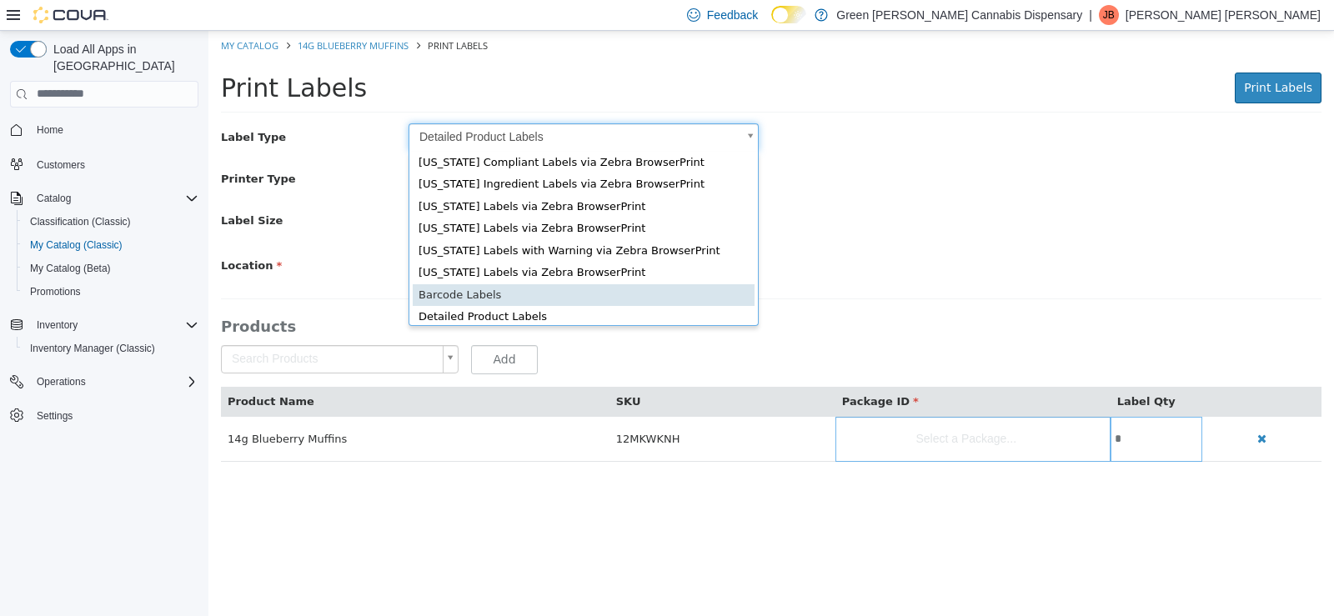
type input "*"
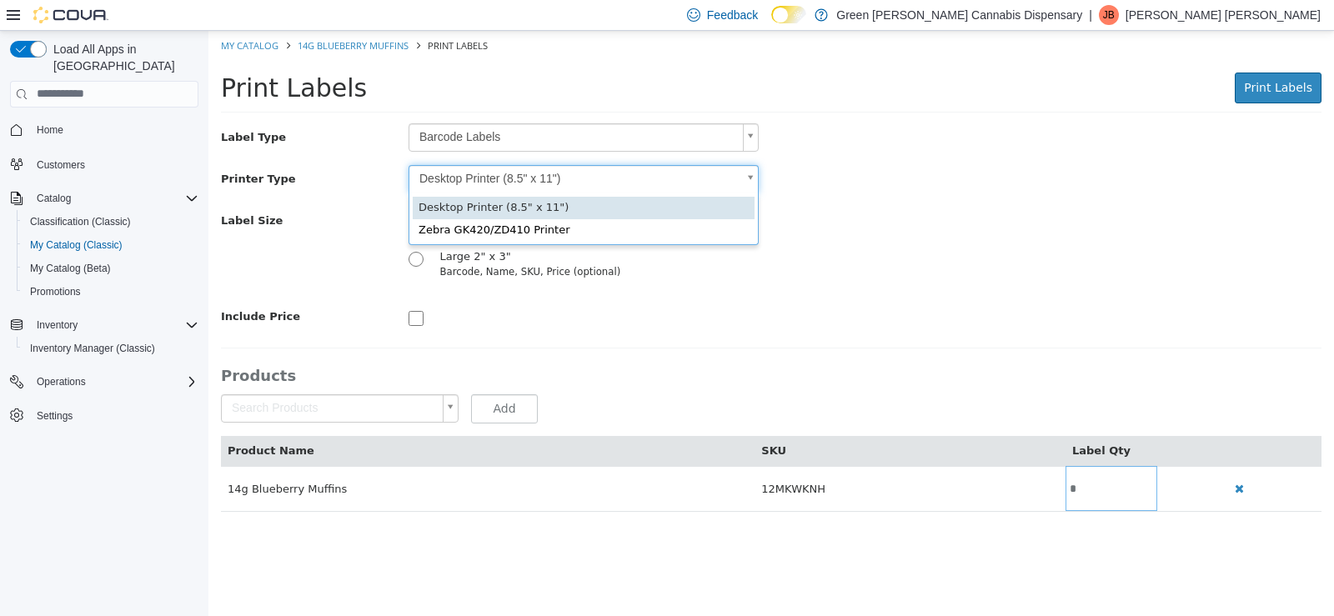
click at [752, 178] on body "Saving Bulk Changes... × My Catalog 14g Blueberry Muffins Print Labels Print La…" at bounding box center [771, 279] width 1126 height 499
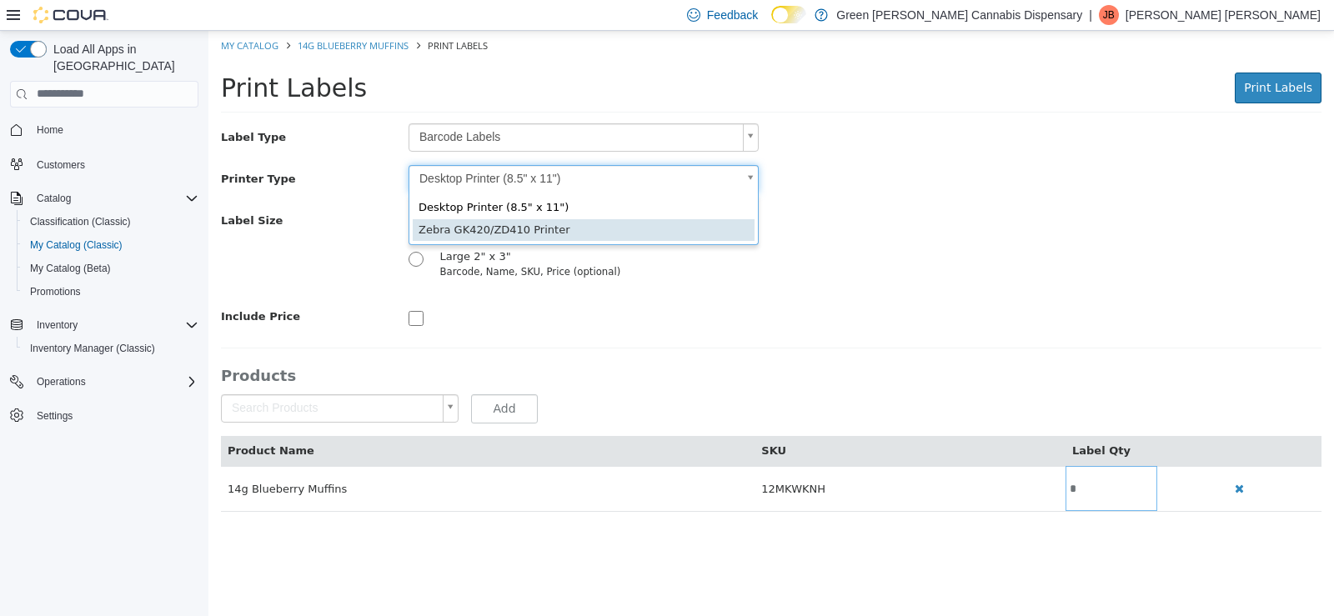
scroll to position [0, 5]
type input "*"
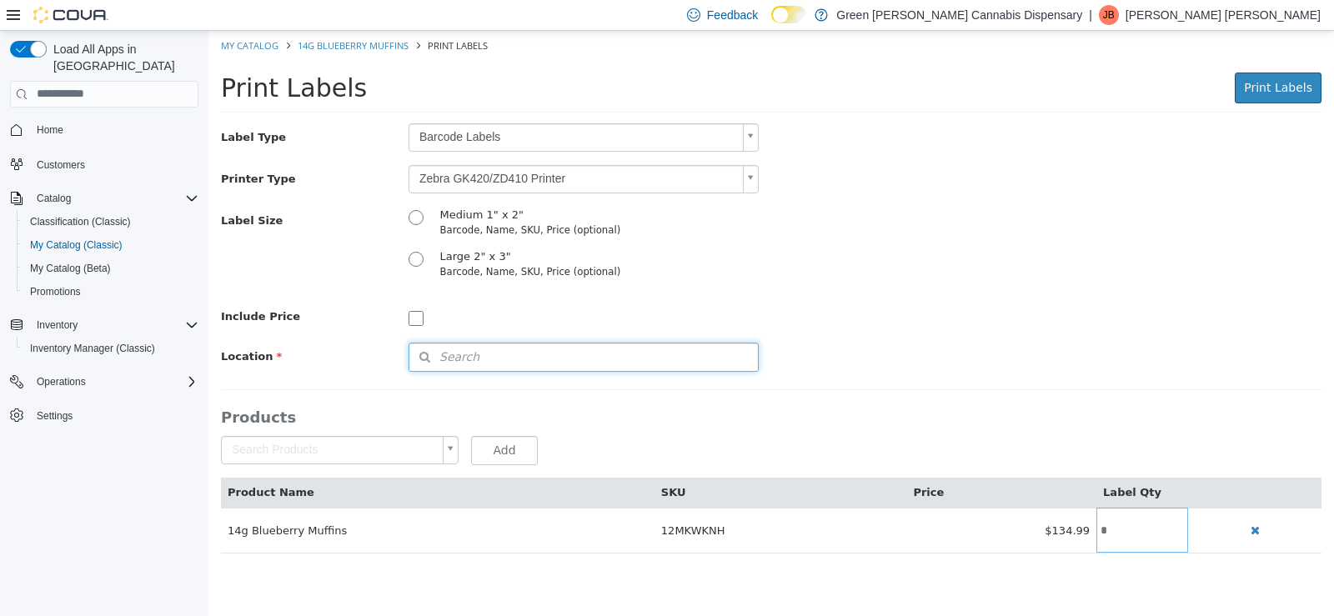
click at [449, 354] on span "Search" at bounding box center [444, 357] width 70 height 18
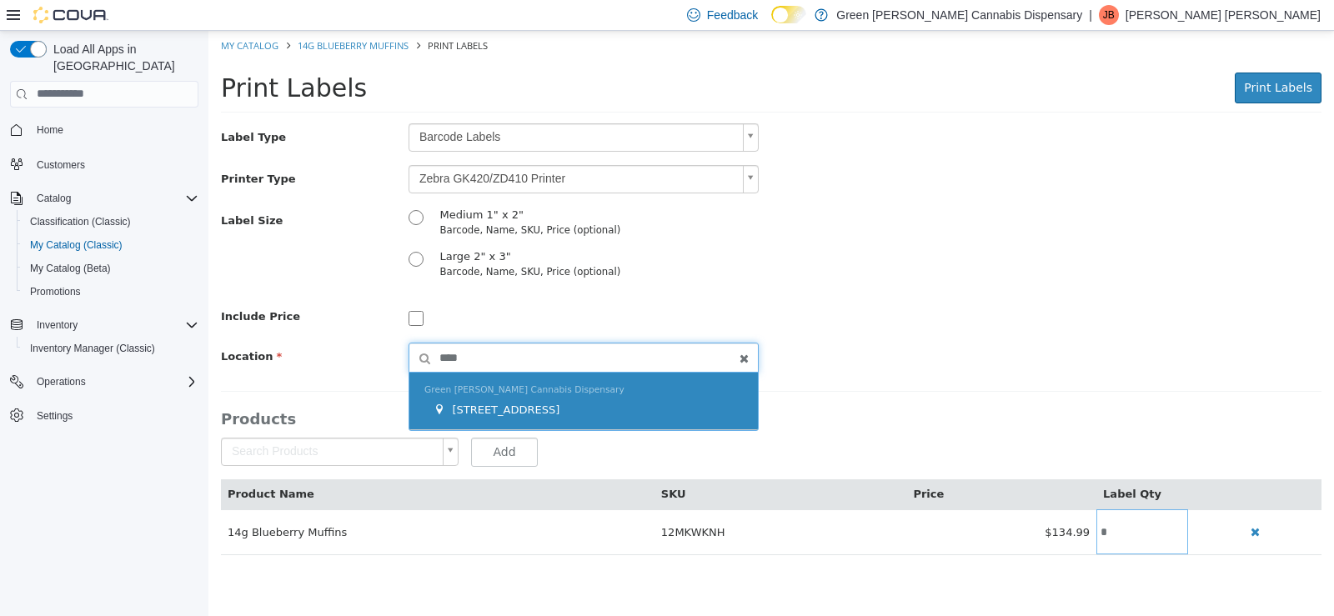
type input "****"
click at [527, 403] on span "[STREET_ADDRESS]" at bounding box center [506, 409] width 108 height 13
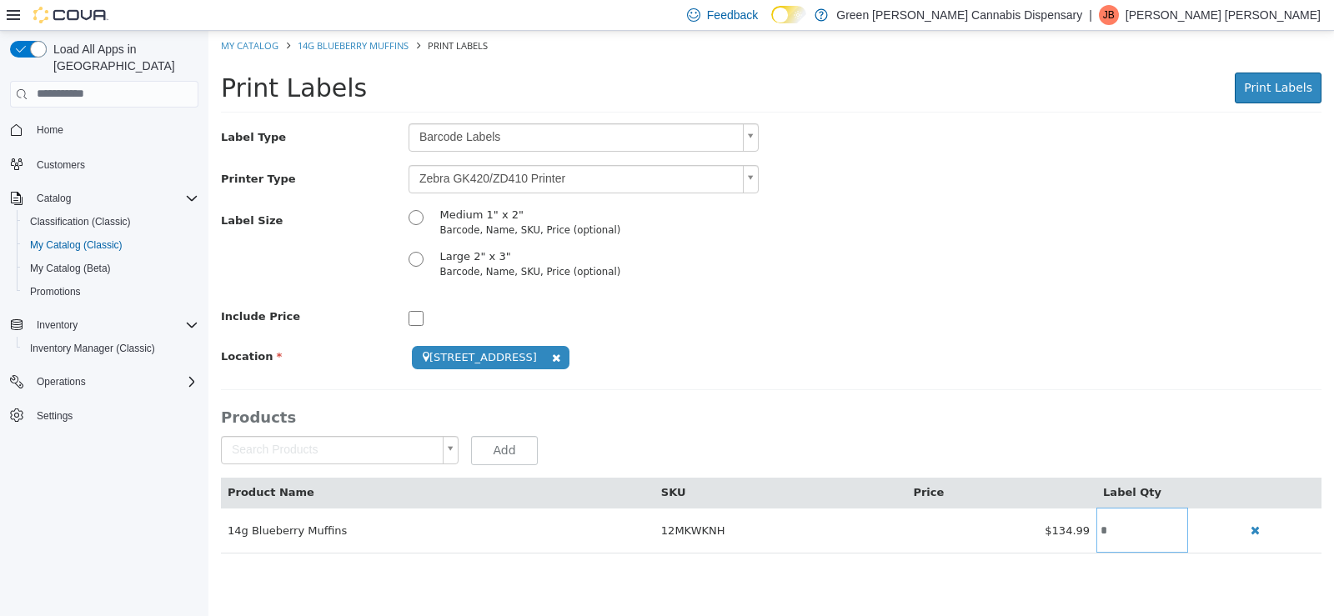
click at [1110, 534] on input "*" at bounding box center [1142, 530] width 92 height 13
type input "**"
click at [1262, 88] on span "Print Labels" at bounding box center [1278, 86] width 68 height 13
click at [254, 43] on link "My Catalog" at bounding box center [250, 44] width 58 height 13
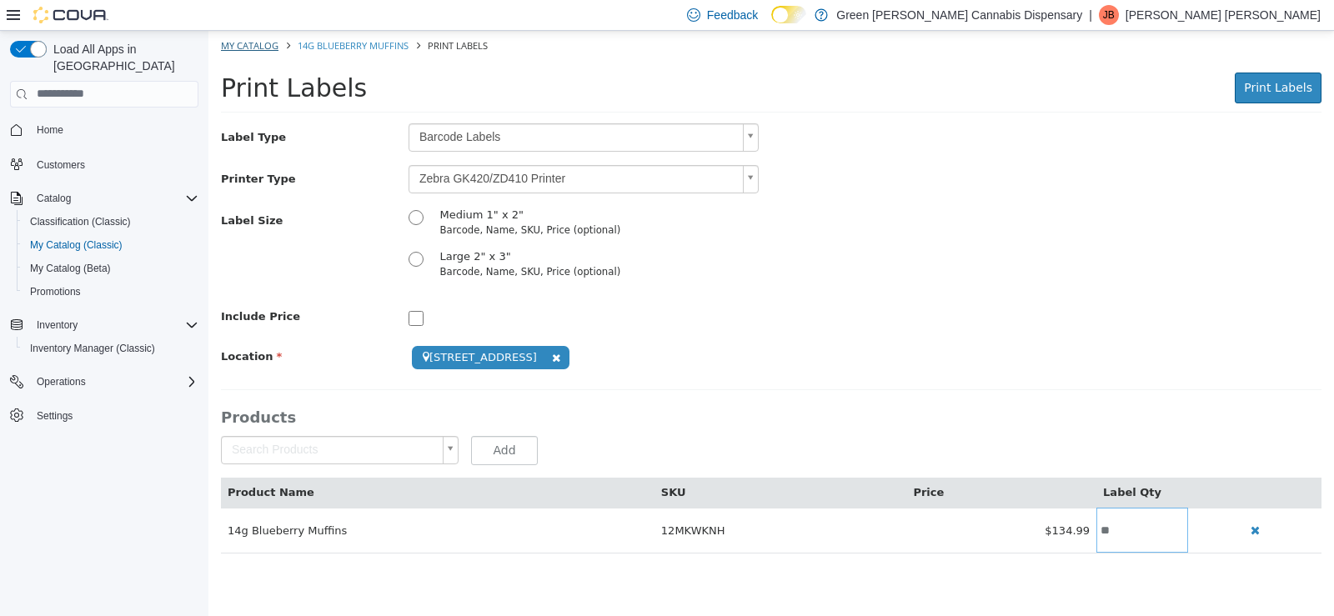
select select "**********"
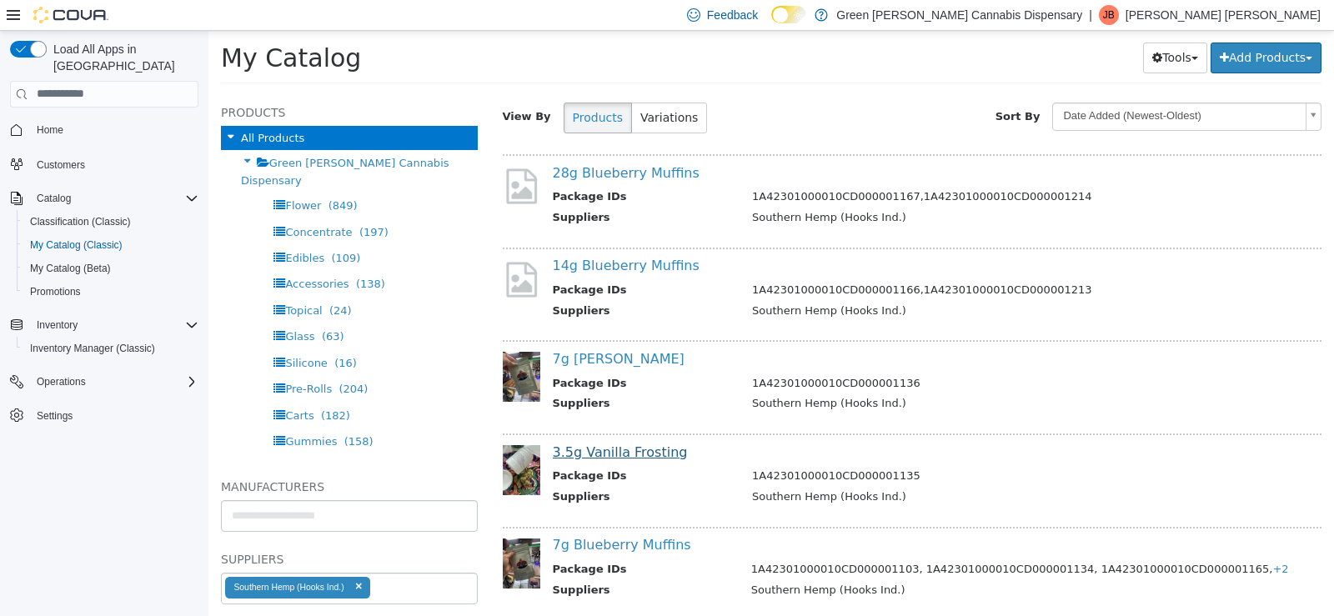
scroll to position [167, 0]
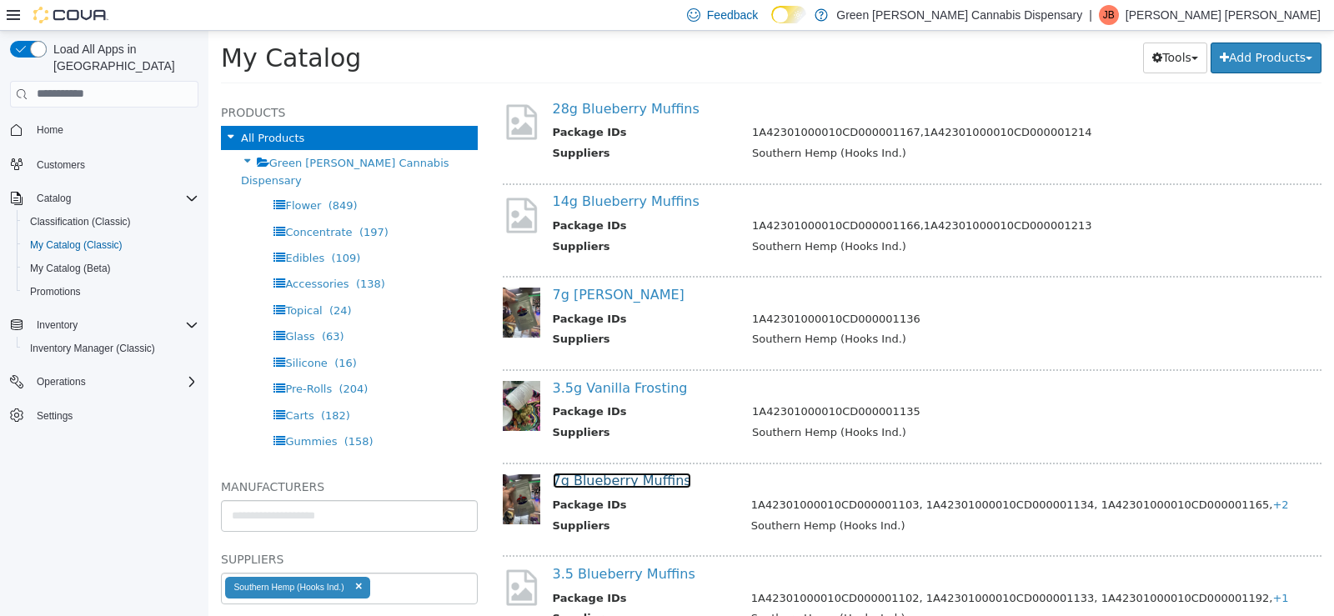
click at [655, 477] on link "7g Blueberry Muffins" at bounding box center [622, 480] width 138 height 16
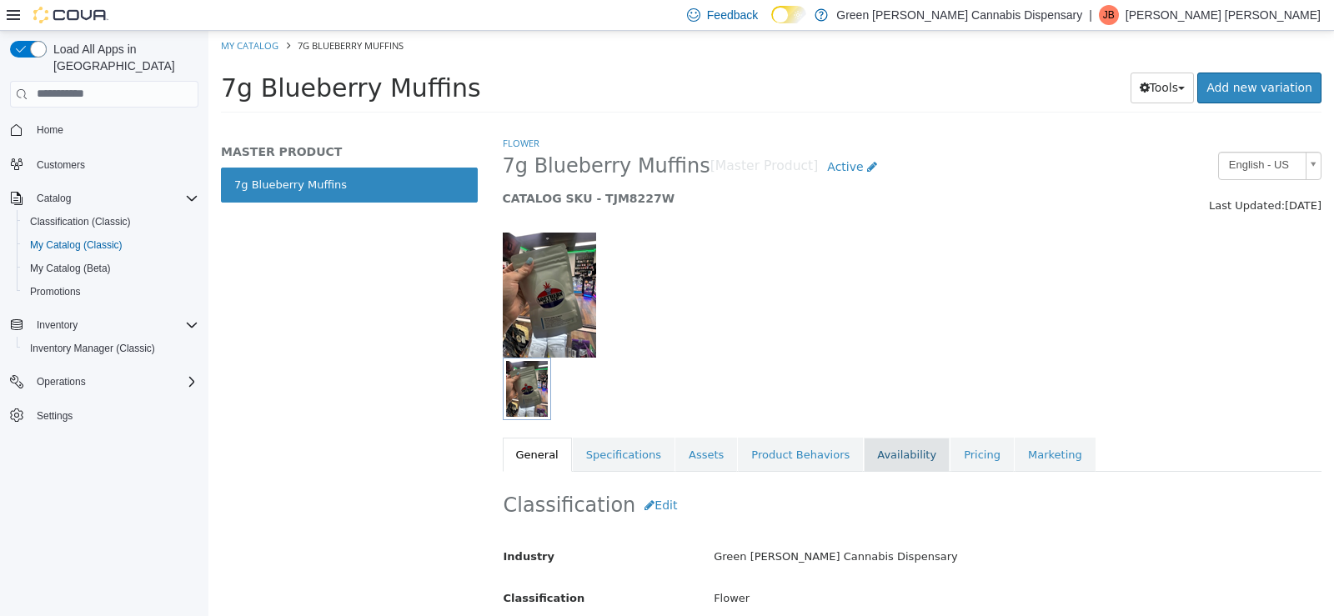
click at [870, 457] on link "Availability" at bounding box center [907, 454] width 86 height 35
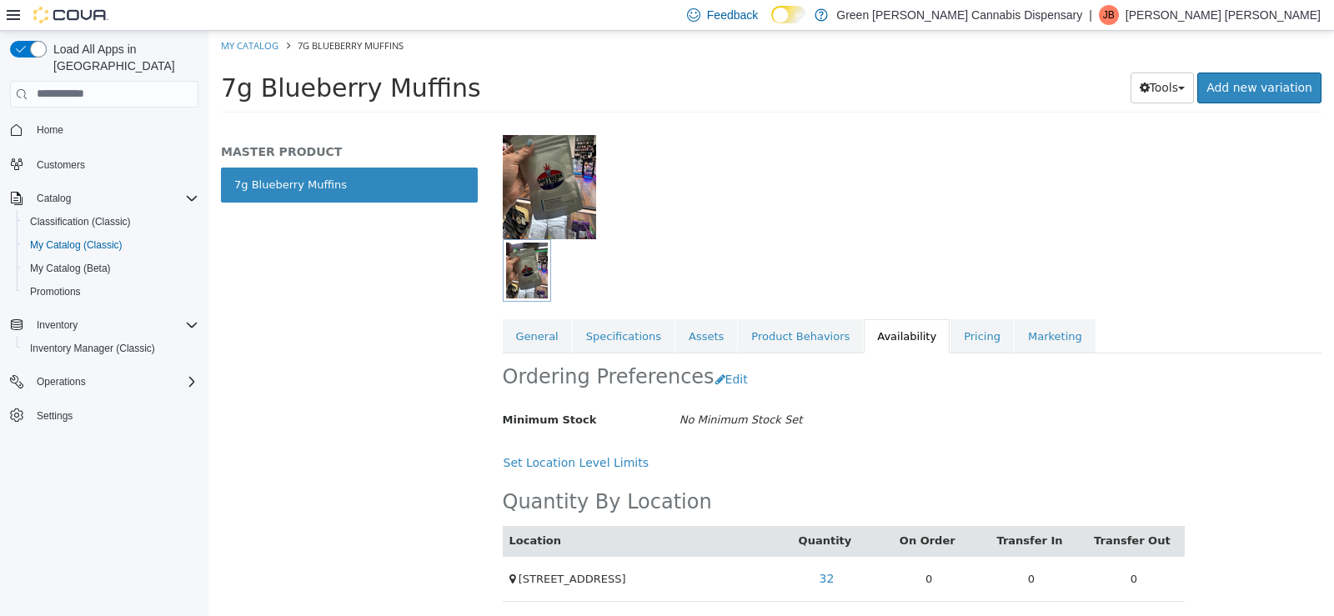
scroll to position [122, 0]
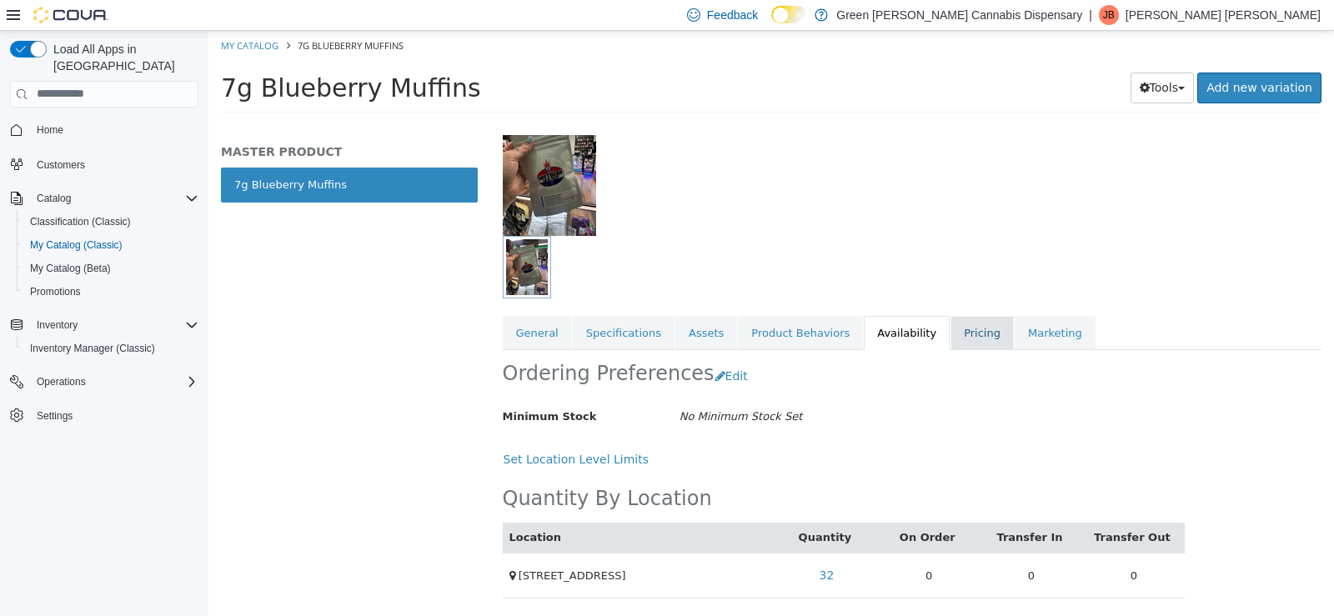
click at [950, 334] on link "Pricing" at bounding box center [981, 332] width 63 height 35
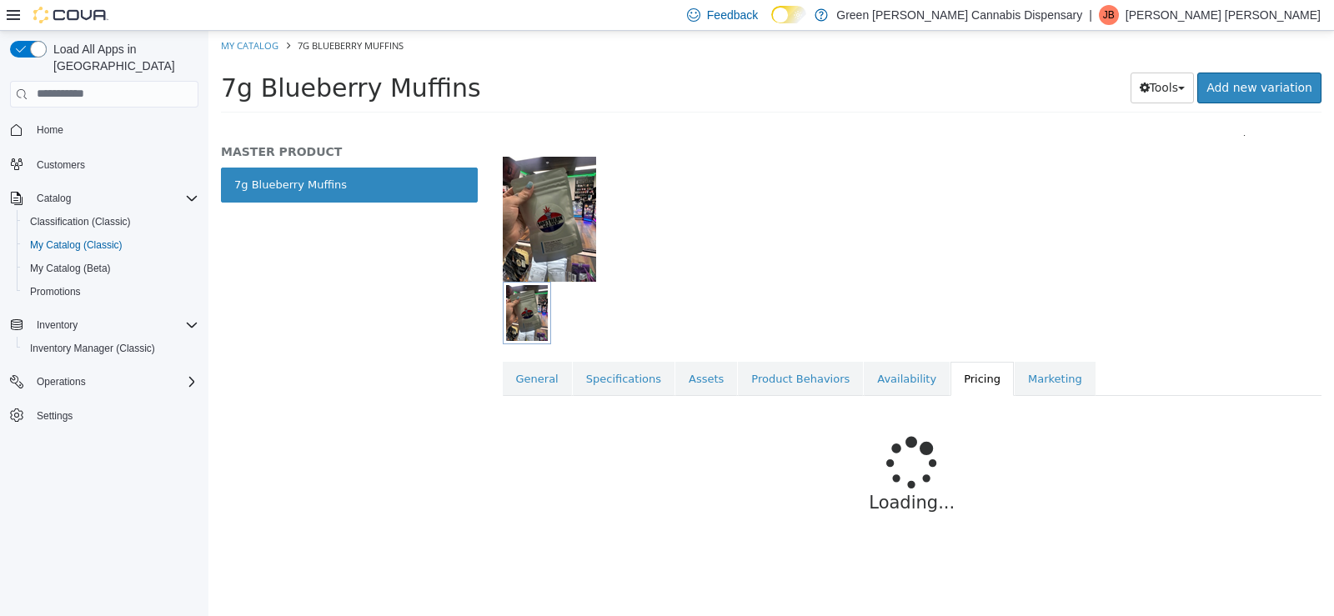
scroll to position [70, 0]
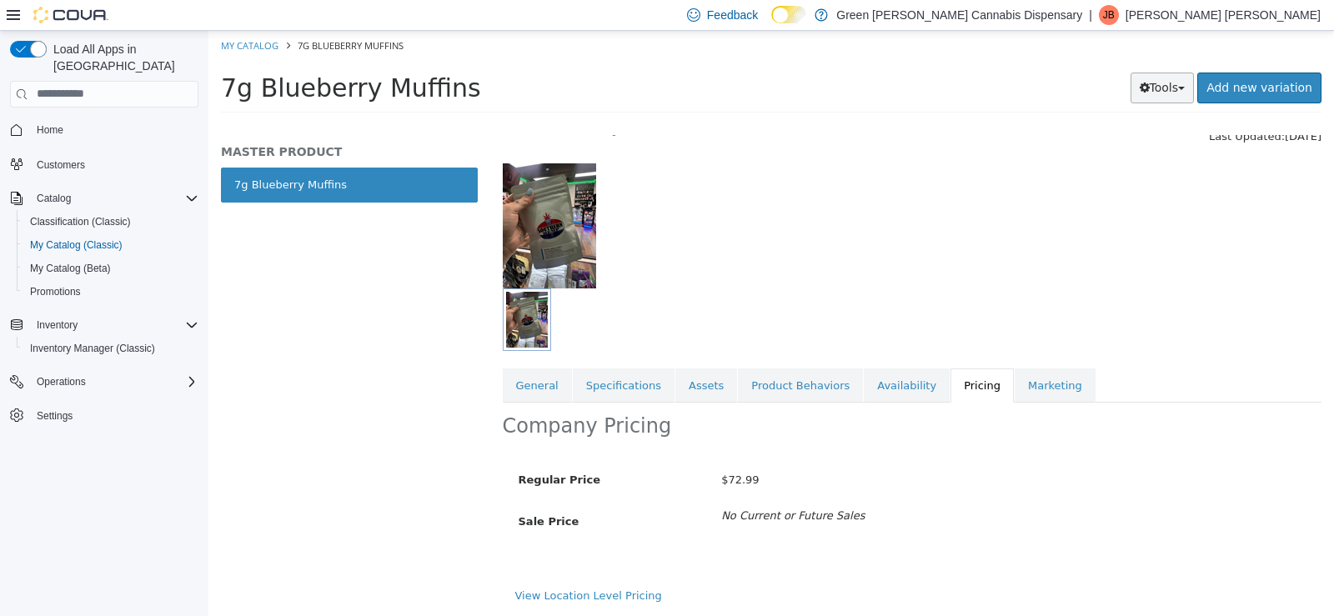
click at [1161, 88] on button "Tools" at bounding box center [1163, 87] width 64 height 31
click at [1146, 151] on link "Print Labels" at bounding box center [1127, 143] width 132 height 23
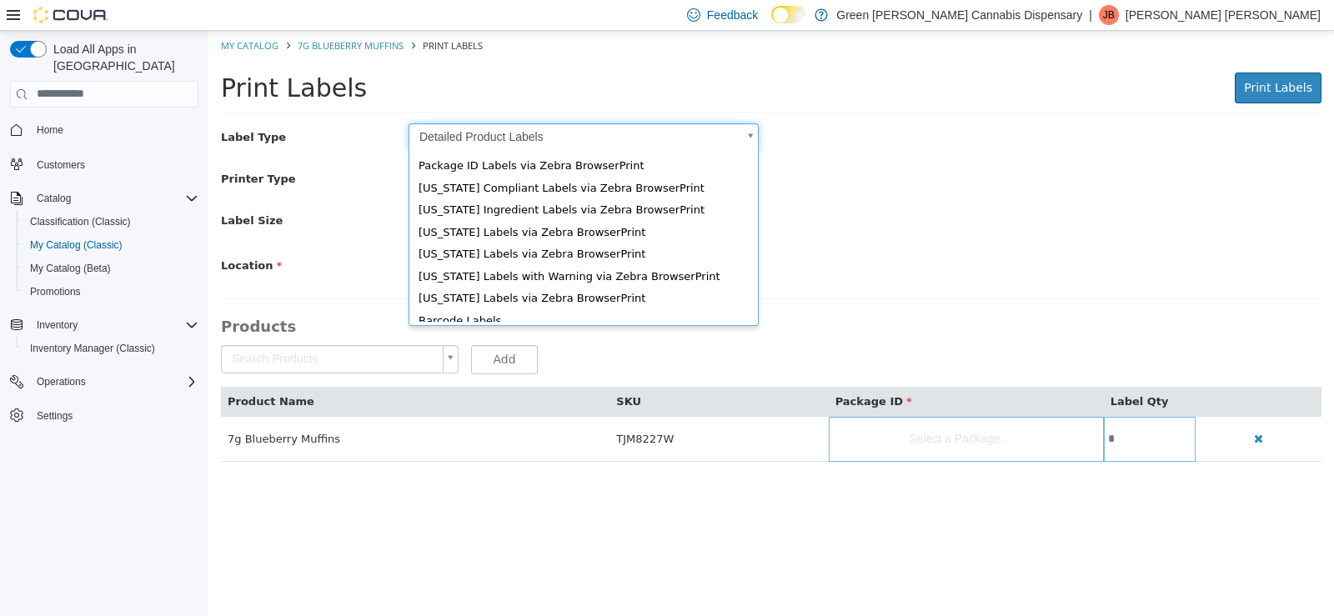
click at [749, 141] on body "Saving Bulk Changes... × My Catalog 7g Blueberry Muffins Print Labels Print Lab…" at bounding box center [771, 254] width 1126 height 449
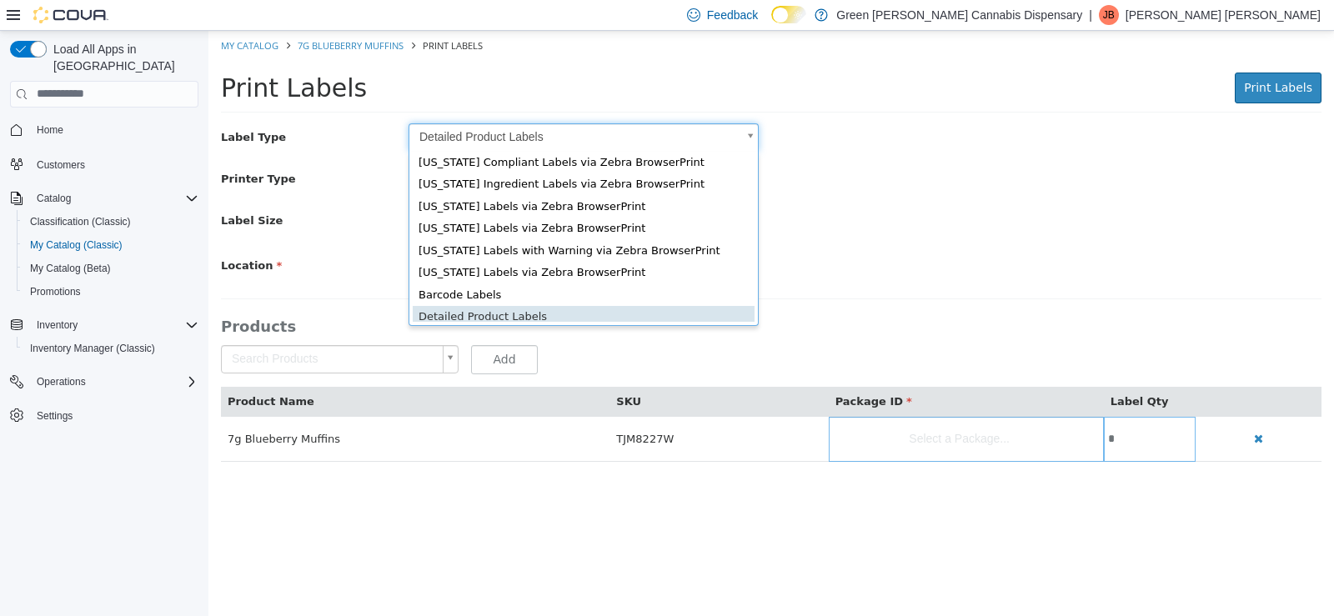
scroll to position [23, 0]
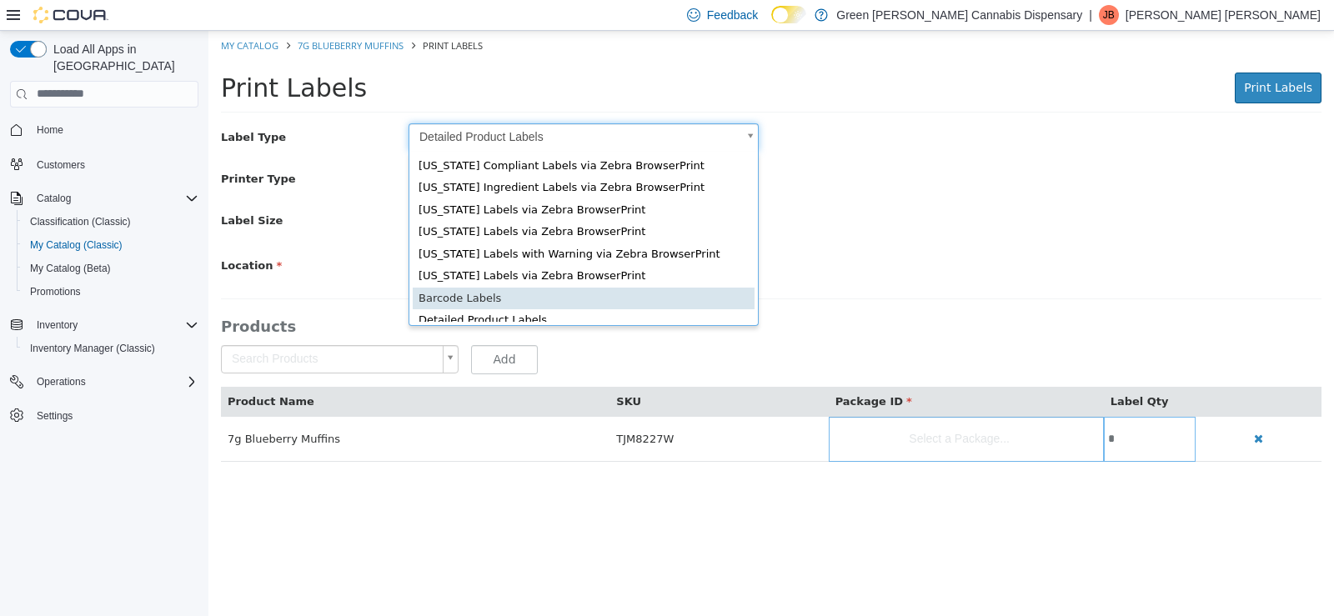
type input "*"
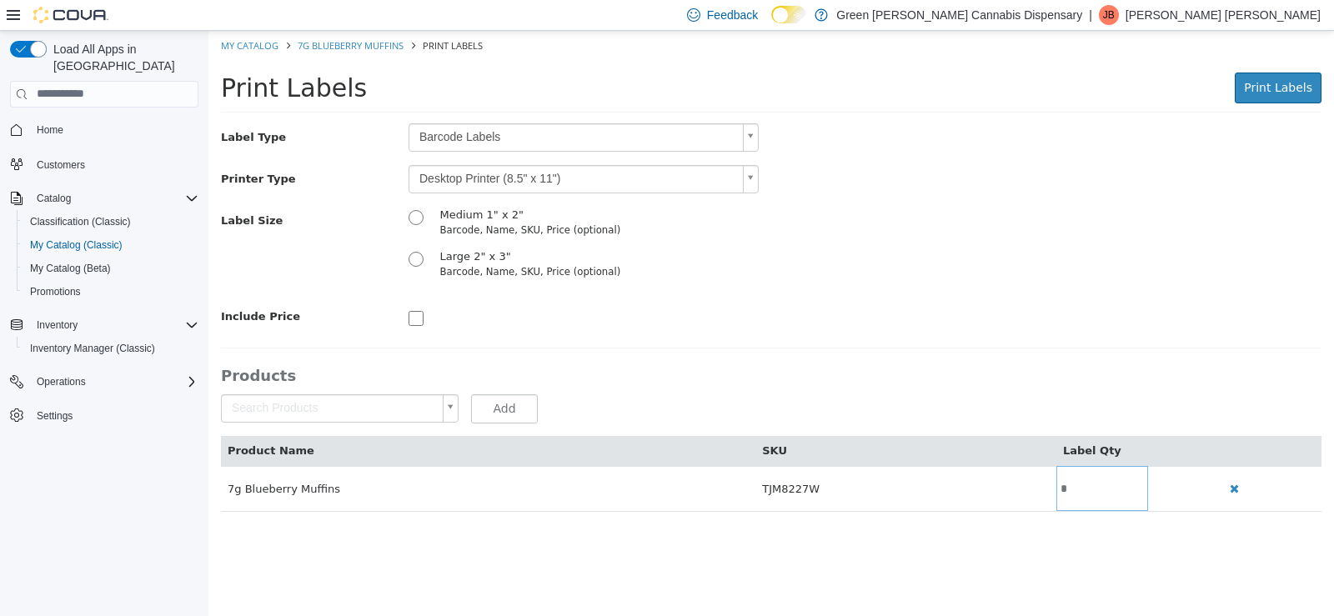
click at [755, 182] on body "Saving Bulk Changes... × My Catalog 7g Blueberry Muffins Print Labels Print Lab…" at bounding box center [771, 279] width 1126 height 499
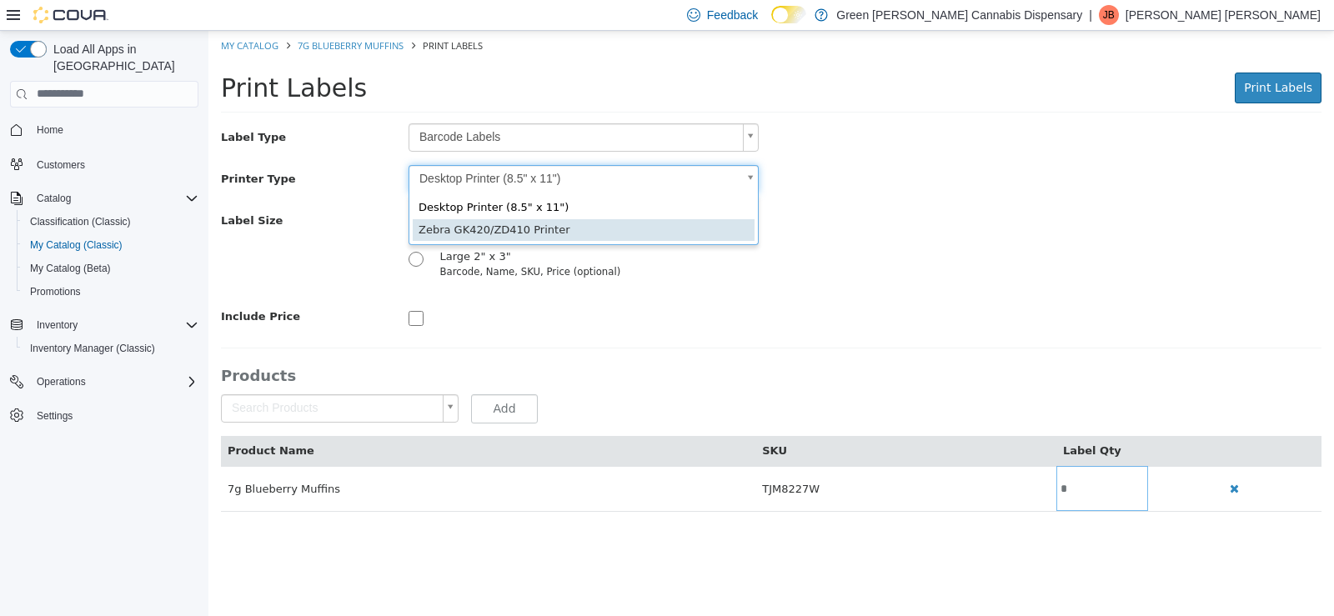
type input "*"
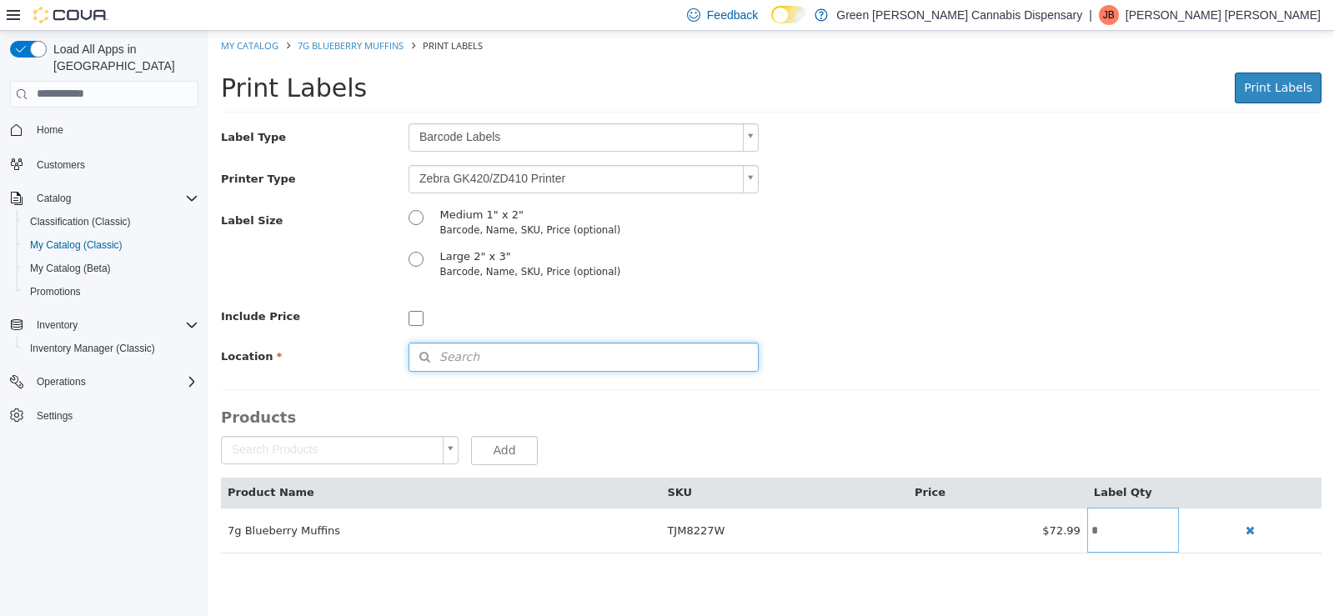
click at [445, 359] on span "Search" at bounding box center [444, 357] width 70 height 18
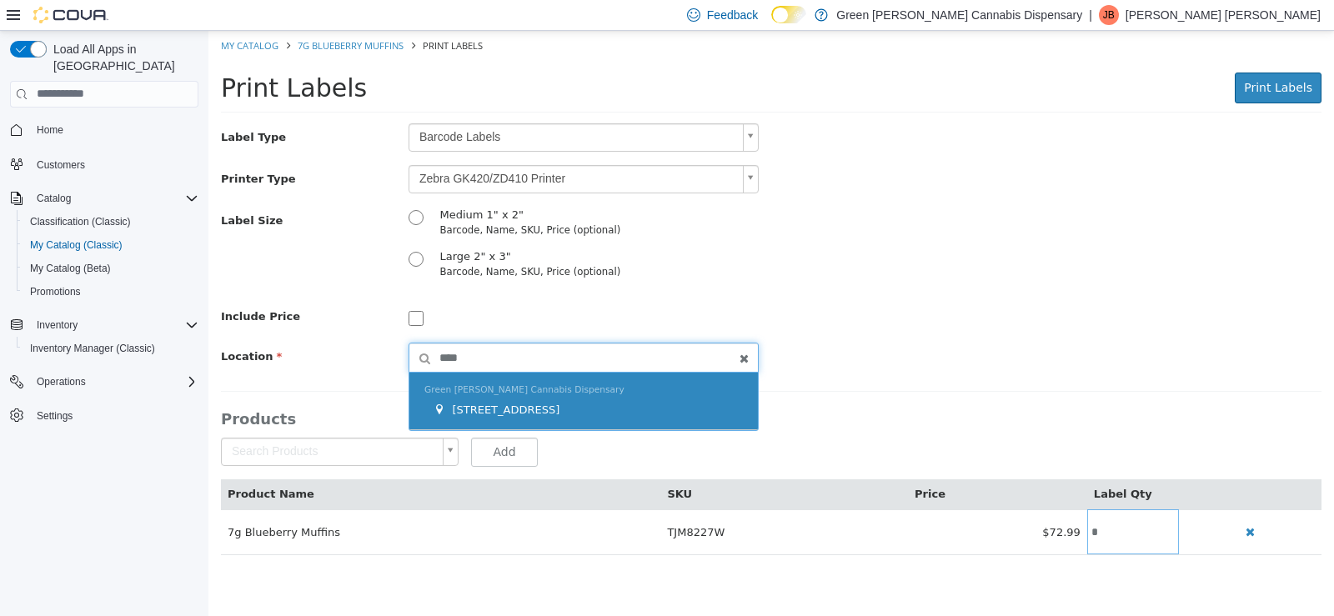
type input "****"
click at [509, 415] on div "[STREET_ADDRESS]" at bounding box center [588, 409] width 310 height 17
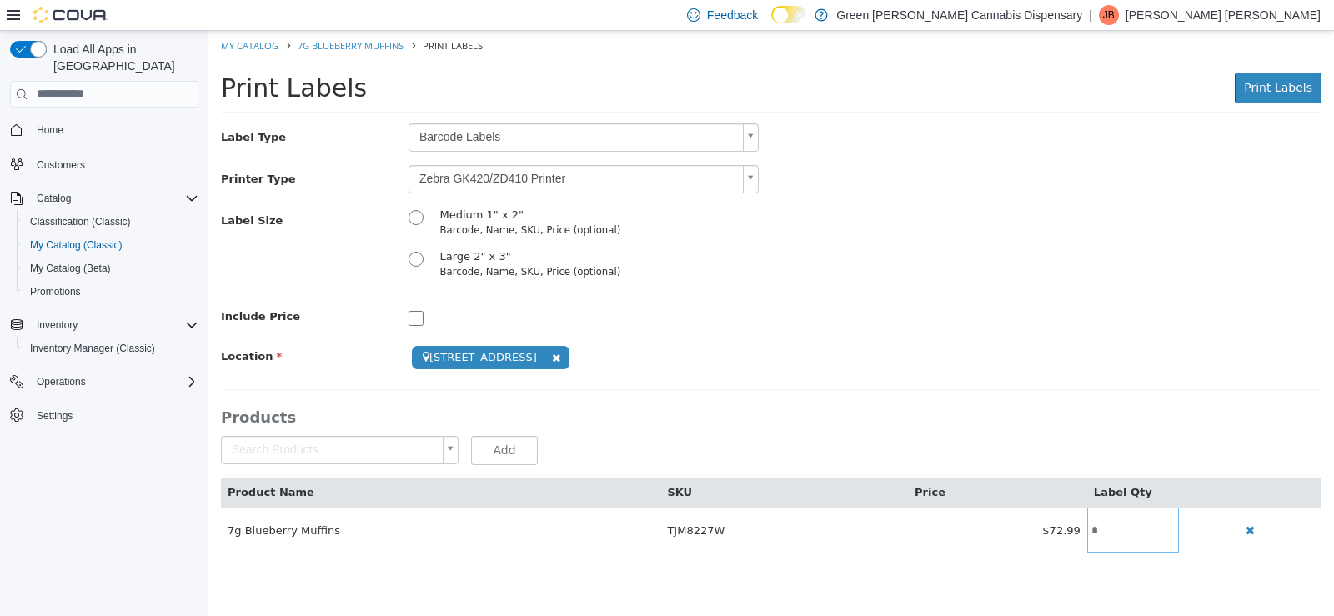
click at [1109, 534] on input "*" at bounding box center [1133, 530] width 92 height 13
type input "**"
click at [1288, 88] on span "Print Labels" at bounding box center [1278, 86] width 68 height 13
click at [243, 38] on link "My Catalog" at bounding box center [250, 44] width 58 height 13
select select "**********"
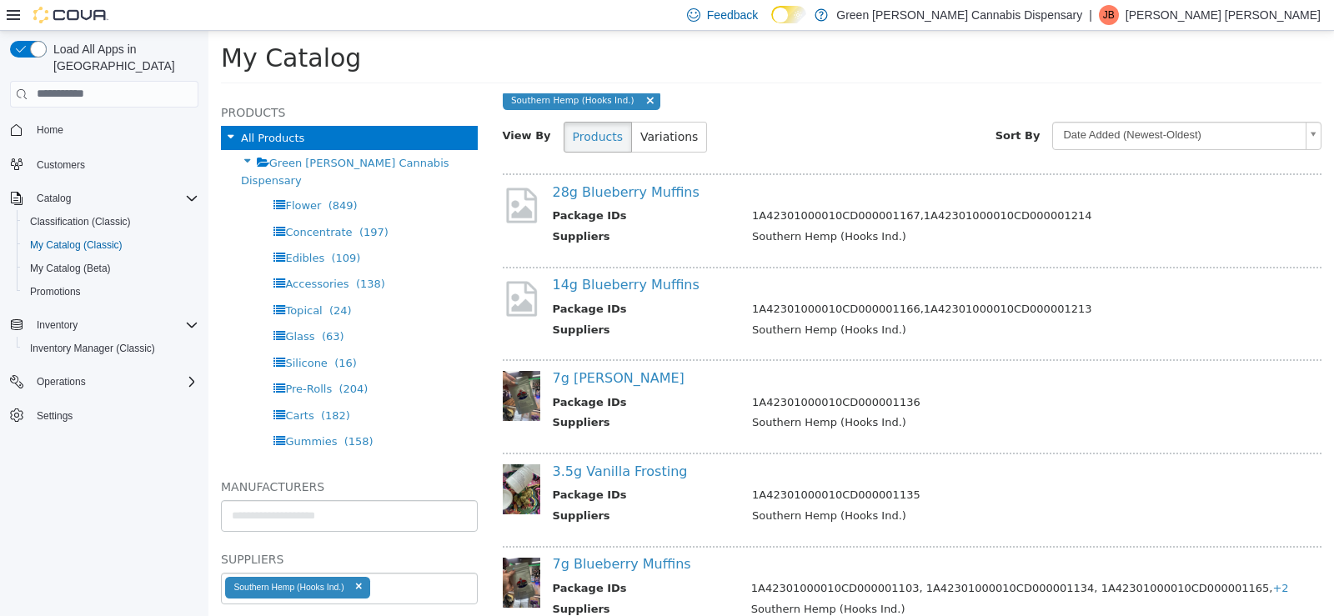
scroll to position [230, 0]
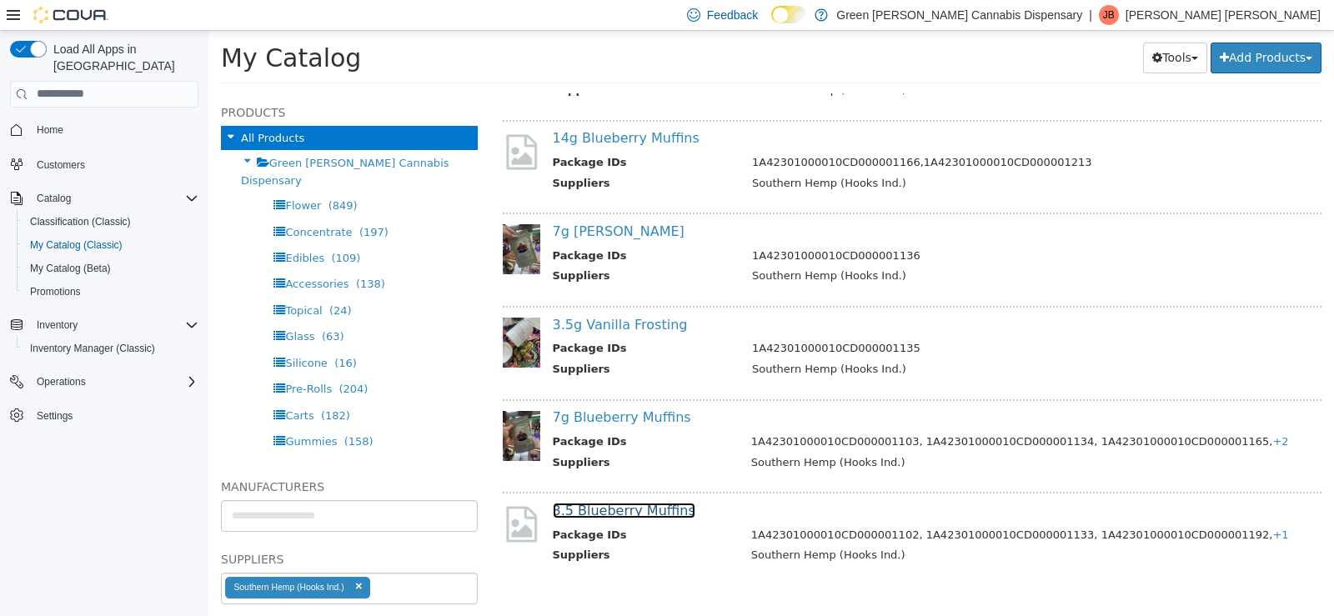
click at [638, 512] on link "3.5 Blueberry Muffins" at bounding box center [624, 510] width 143 height 16
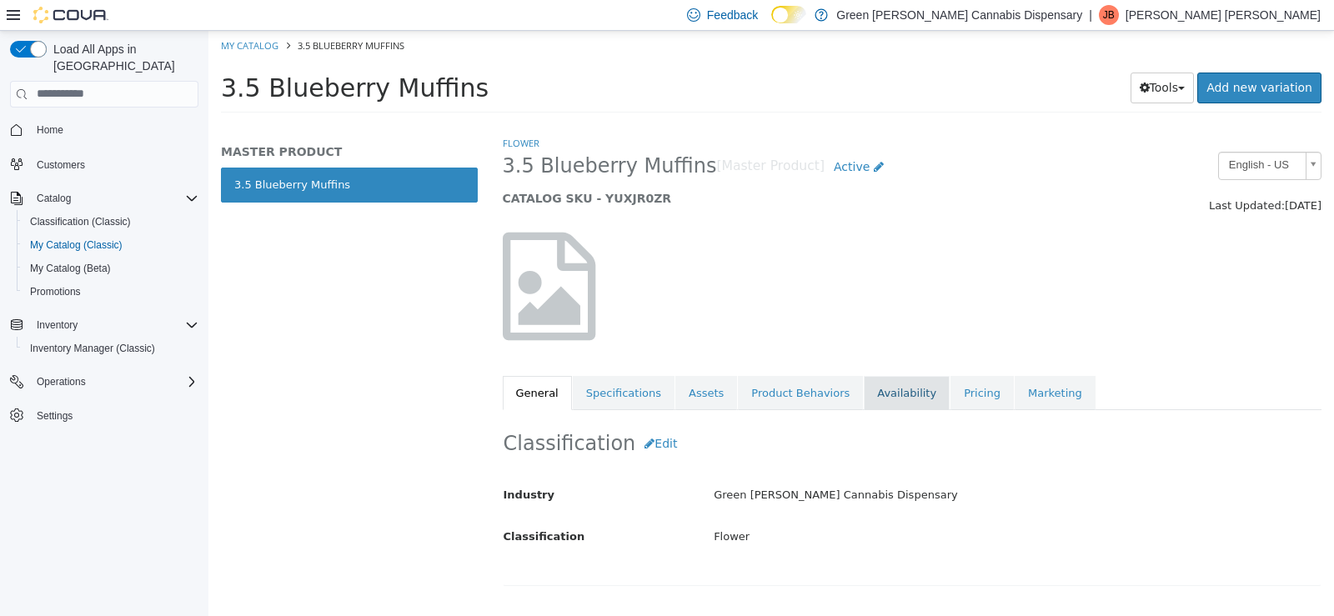
click at [882, 393] on link "Availability" at bounding box center [907, 392] width 86 height 35
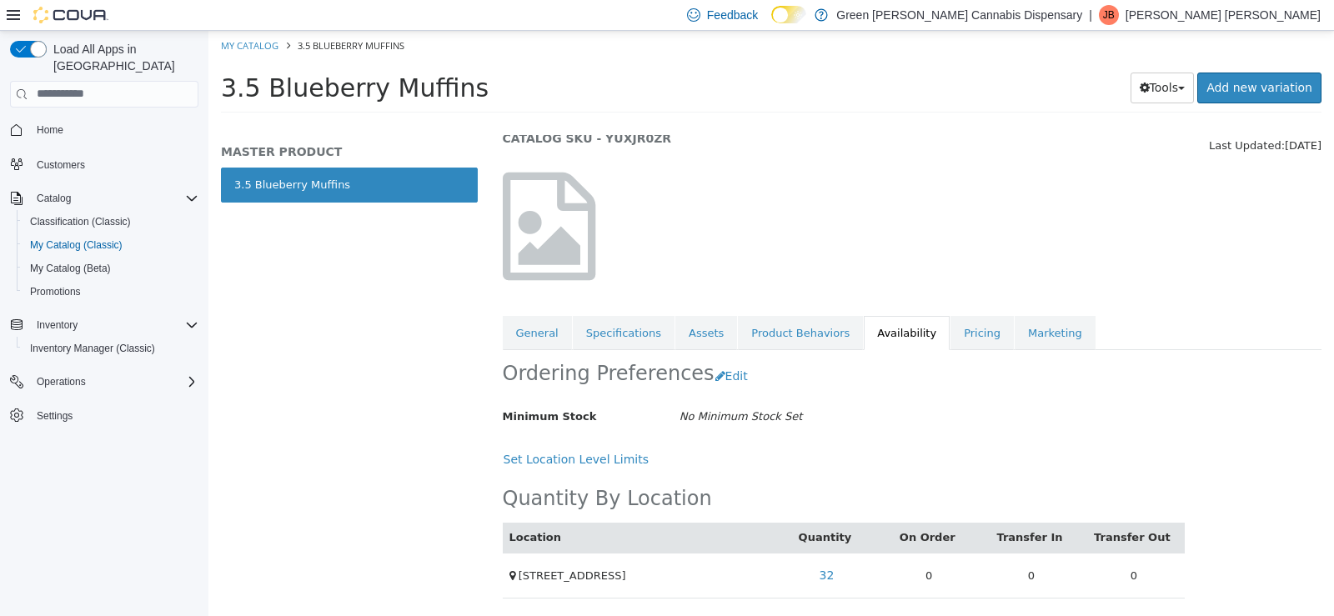
scroll to position [60, 0]
click at [950, 330] on link "Pricing" at bounding box center [981, 332] width 63 height 35
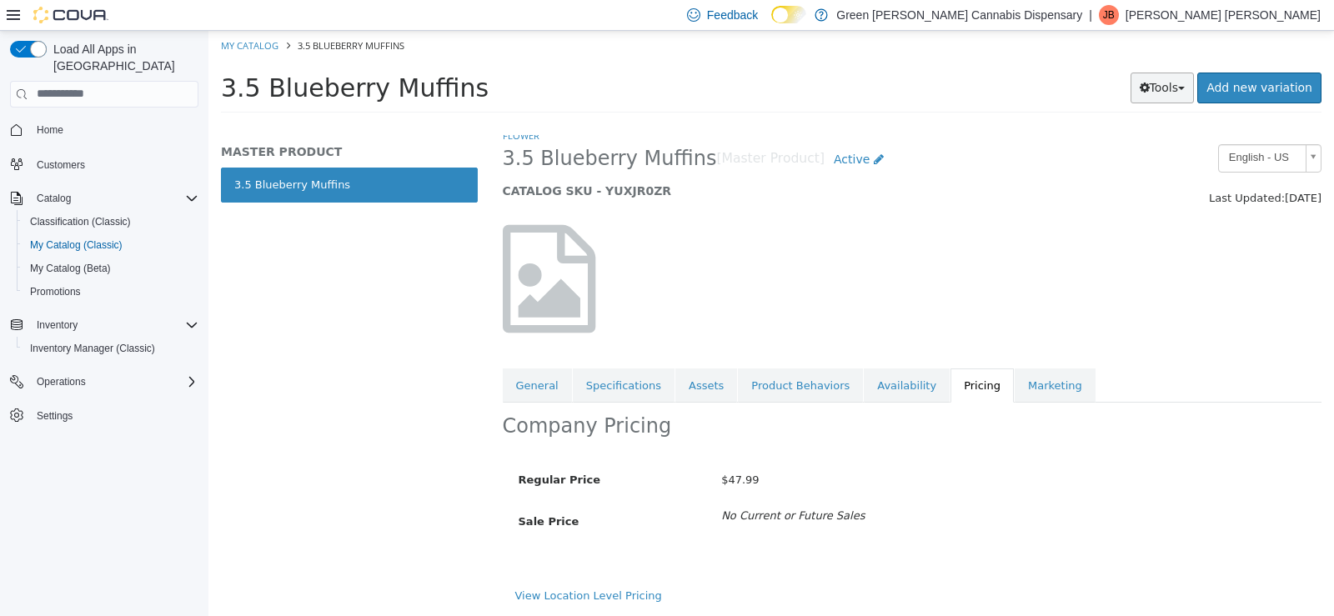
click at [1171, 96] on button "Tools" at bounding box center [1163, 87] width 64 height 31
click at [1161, 146] on link "Print Labels" at bounding box center [1127, 143] width 132 height 23
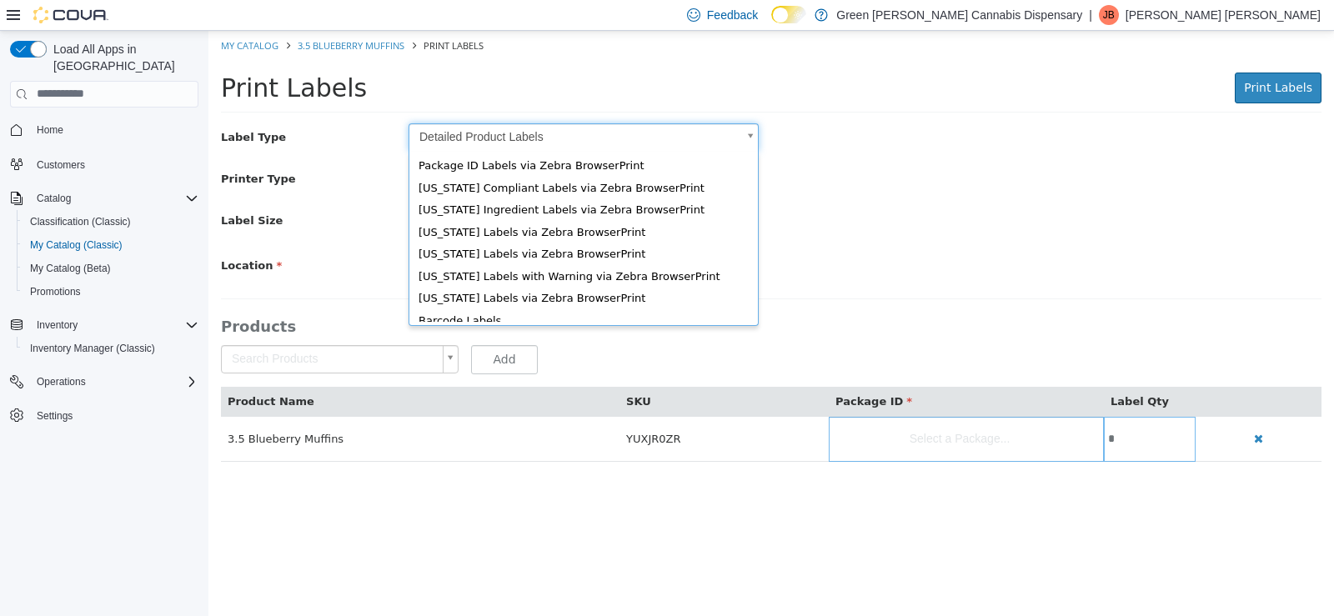
click at [750, 141] on body "Saving Bulk Changes... × My Catalog 3.5 Blueberry Muffins Print Labels Print La…" at bounding box center [771, 254] width 1126 height 449
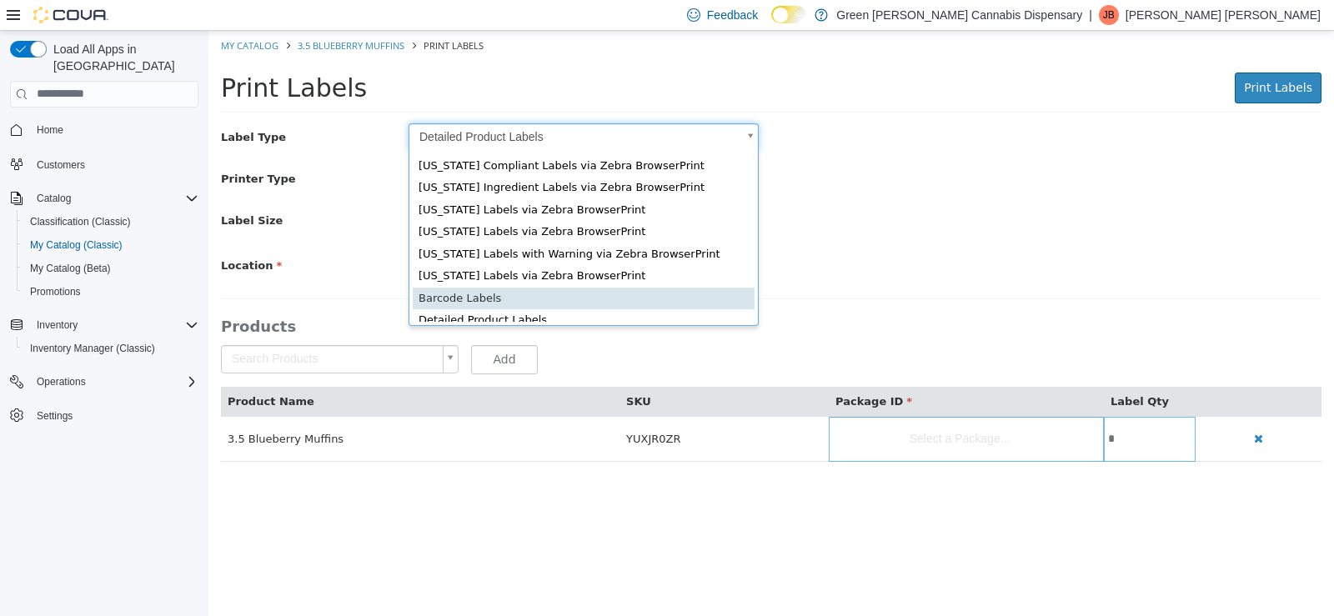
scroll to position [0, 5]
type input "*"
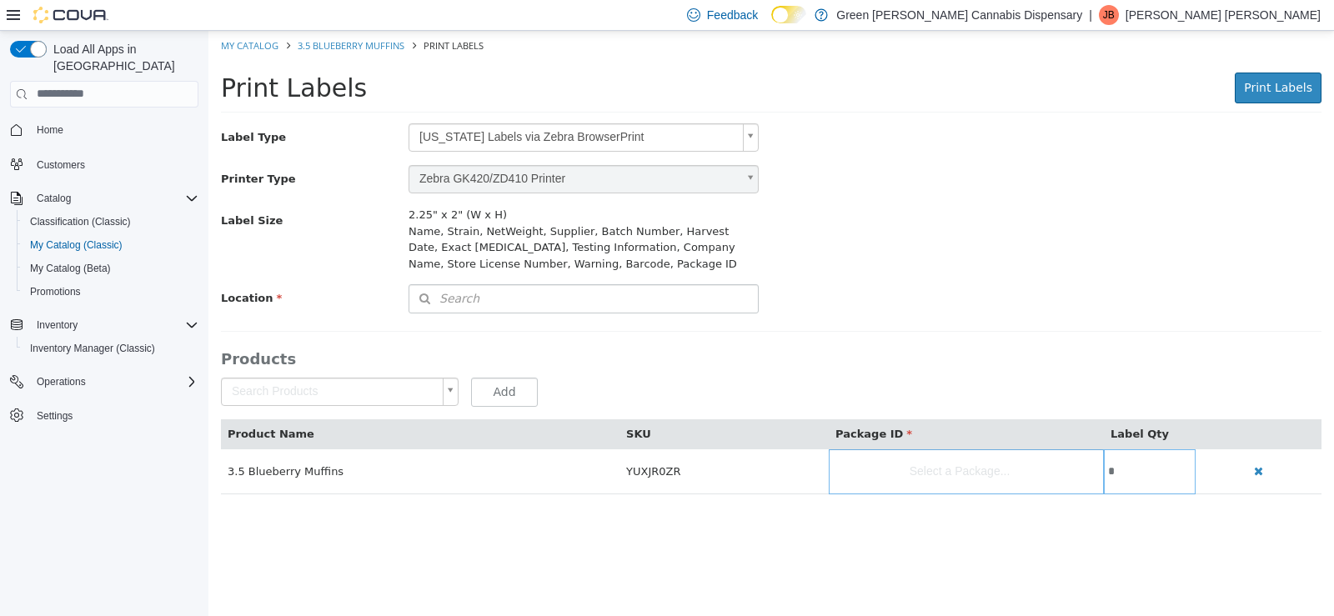
scroll to position [0, 0]
click at [753, 134] on body "Saving Bulk Changes... × My Catalog 3.5 Blueberry Muffins Print Labels Print La…" at bounding box center [771, 270] width 1126 height 481
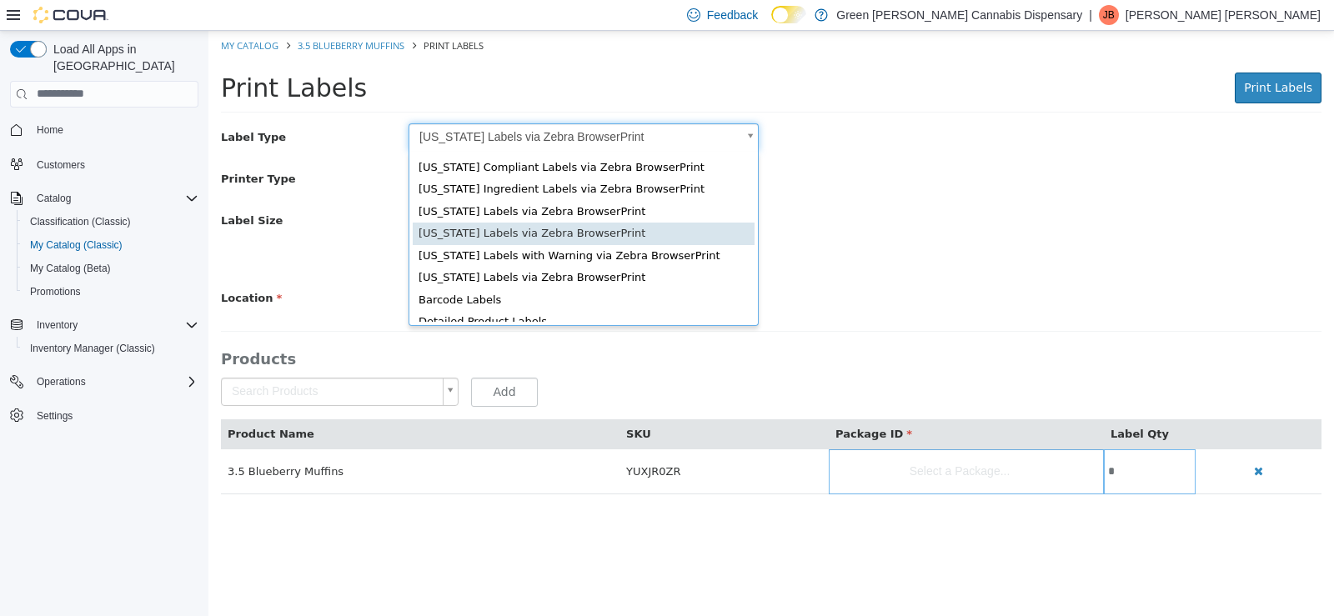
scroll to position [33, 0]
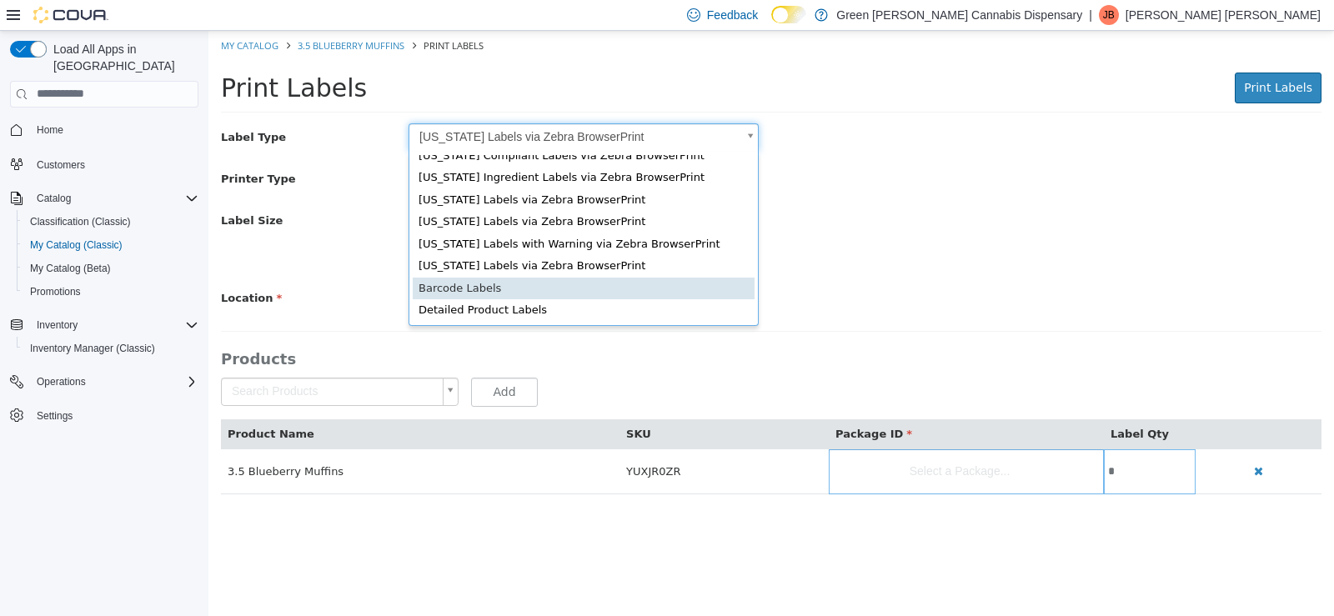
type input "*"
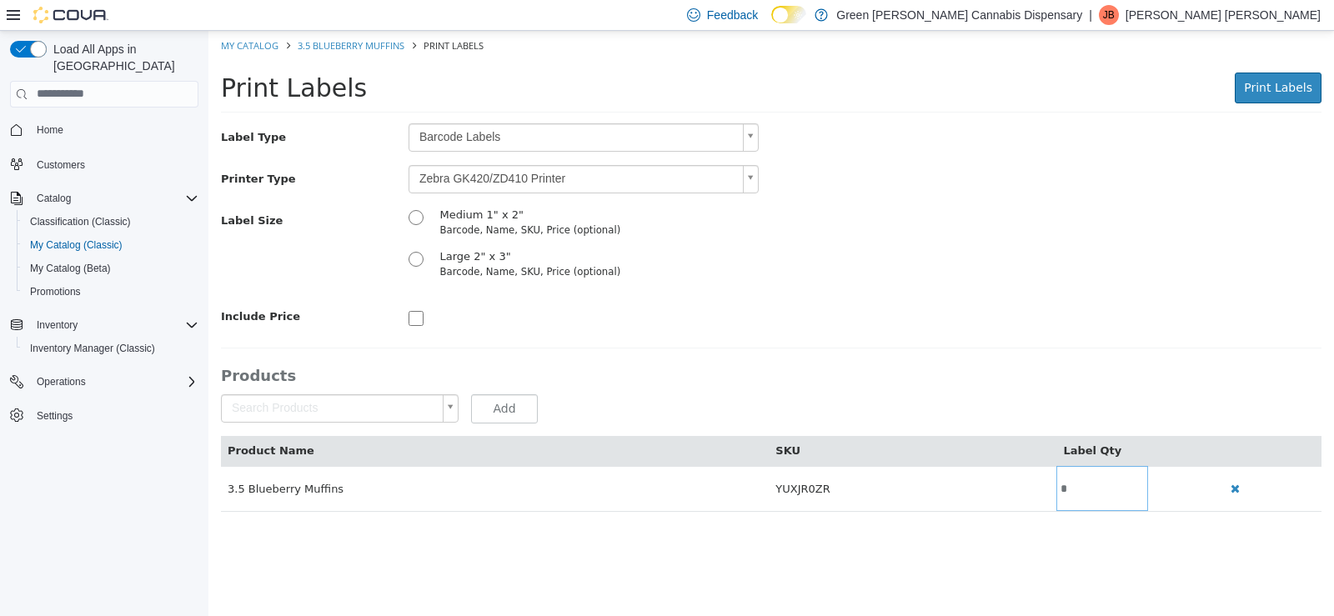
click at [751, 175] on body "Saving Bulk Changes... × My Catalog 3.5 Blueberry Muffins Print Labels Print La…" at bounding box center [771, 279] width 1126 height 499
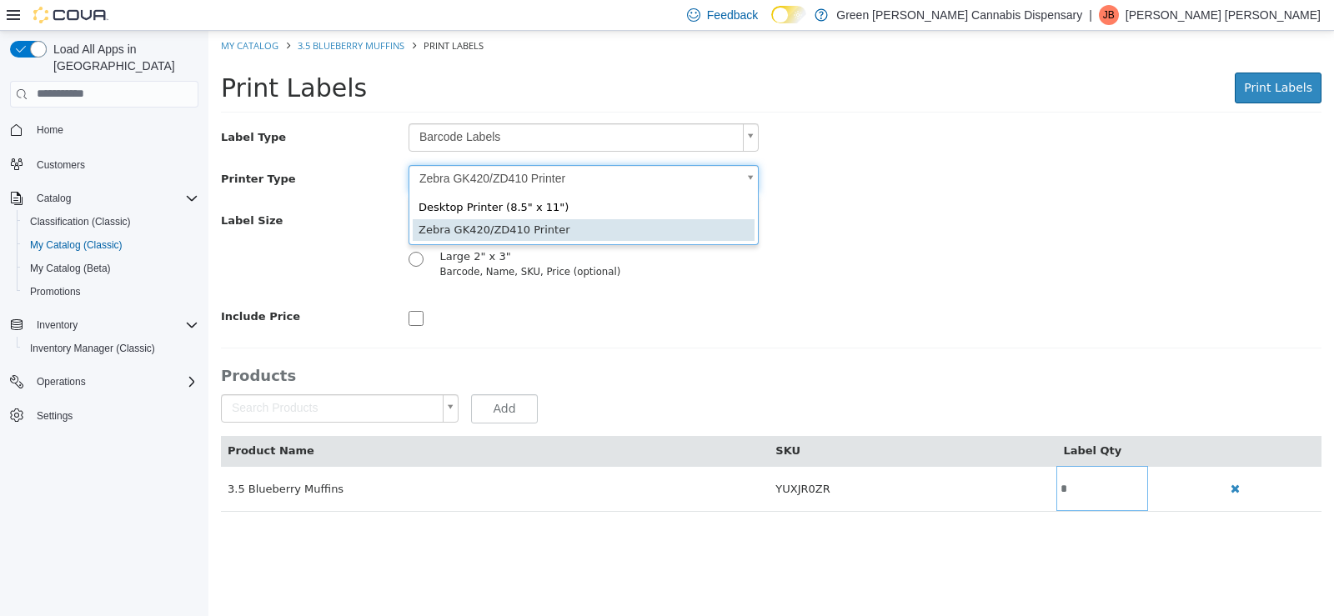
click at [513, 228] on body "Saving Bulk Changes... × My Catalog 3.5 Blueberry Muffins Print Labels Print La…" at bounding box center [771, 279] width 1126 height 499
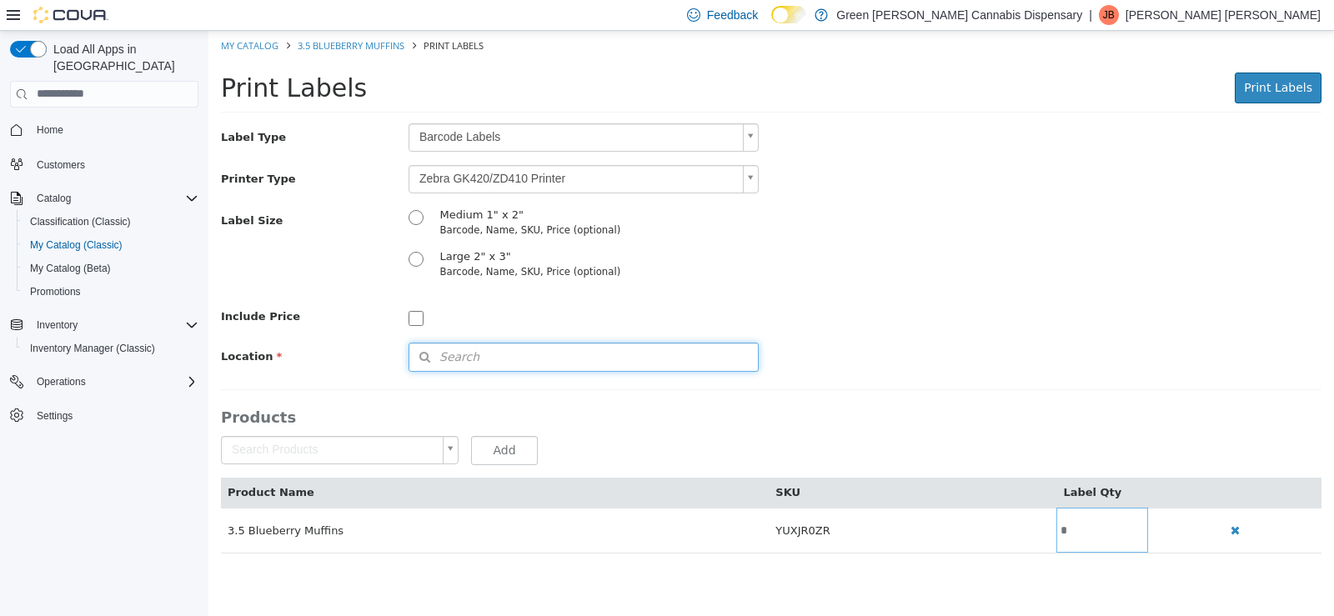
click at [437, 354] on icon "button" at bounding box center [424, 356] width 30 height 12
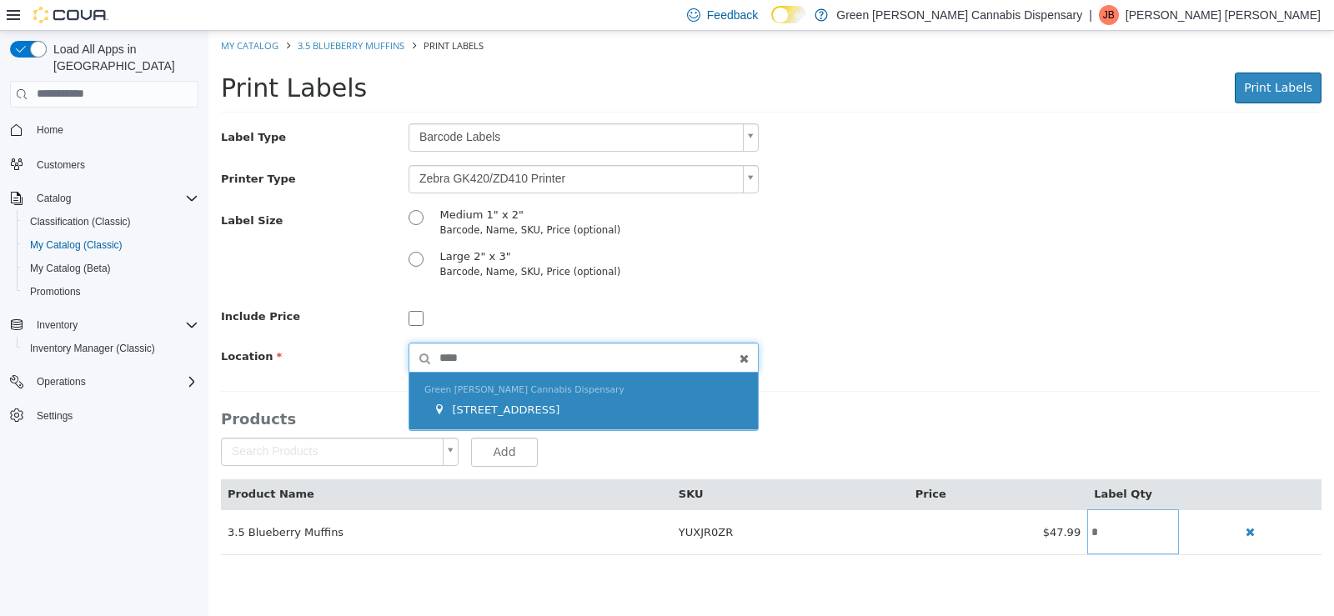
type input "****"
click at [531, 413] on span "[STREET_ADDRESS]" at bounding box center [506, 409] width 108 height 13
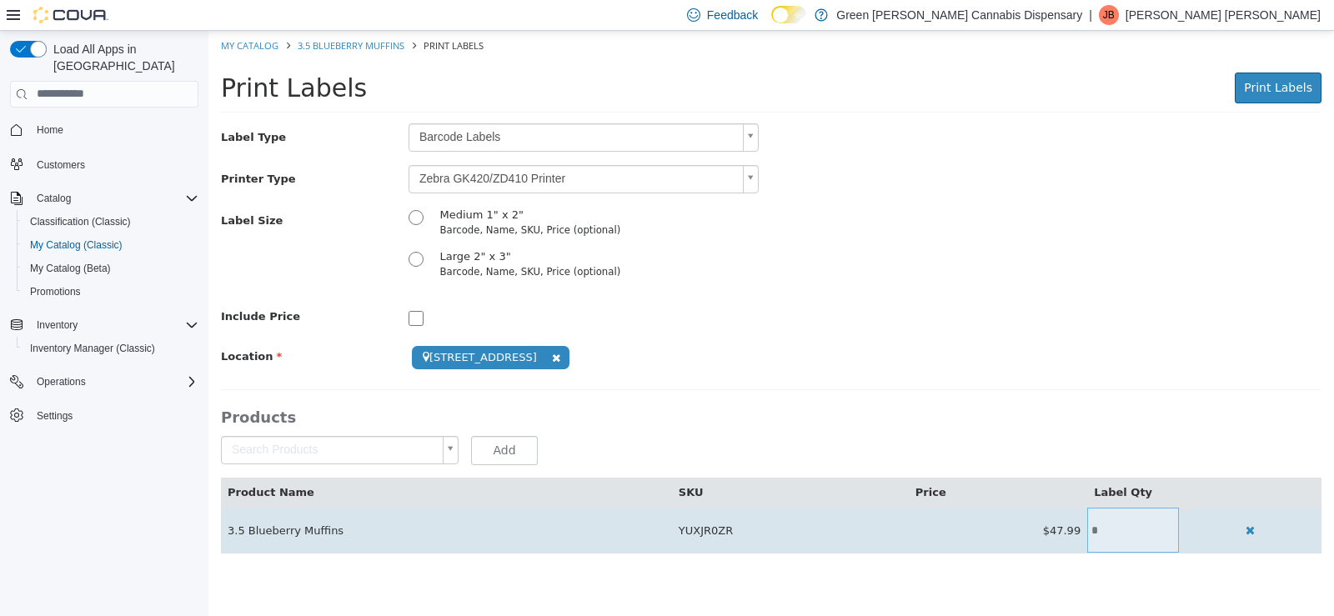
click at [1114, 524] on input "*" at bounding box center [1133, 530] width 92 height 13
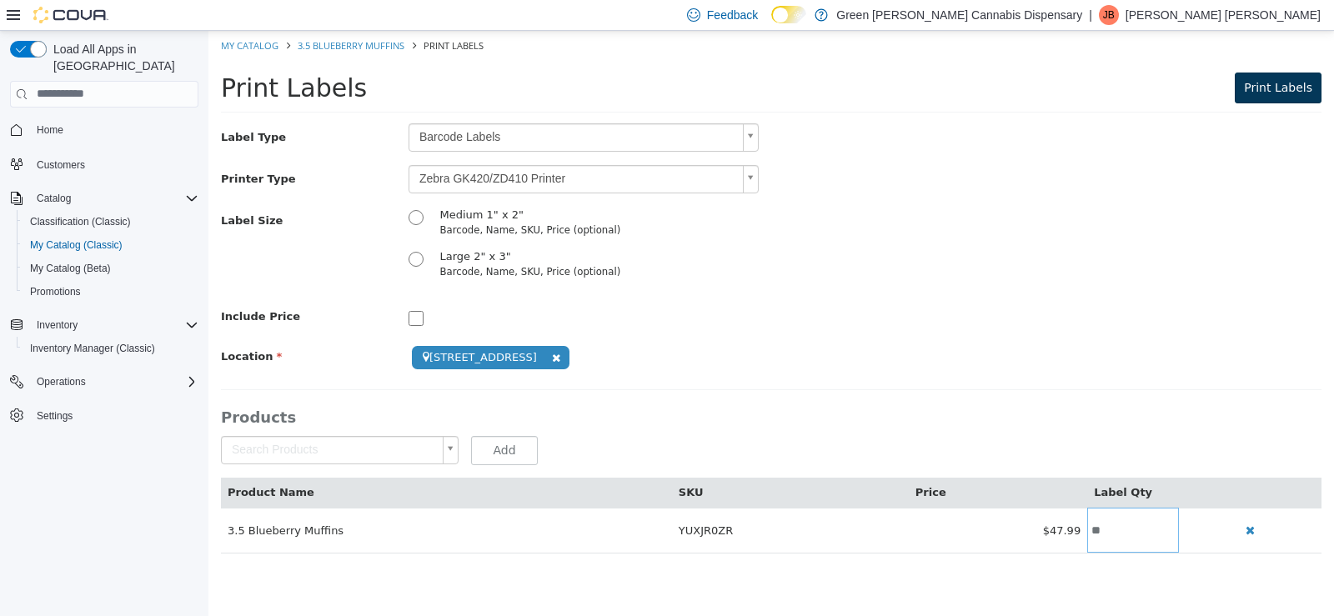
type input "**"
click at [1287, 89] on span "Print Labels" at bounding box center [1278, 86] width 68 height 13
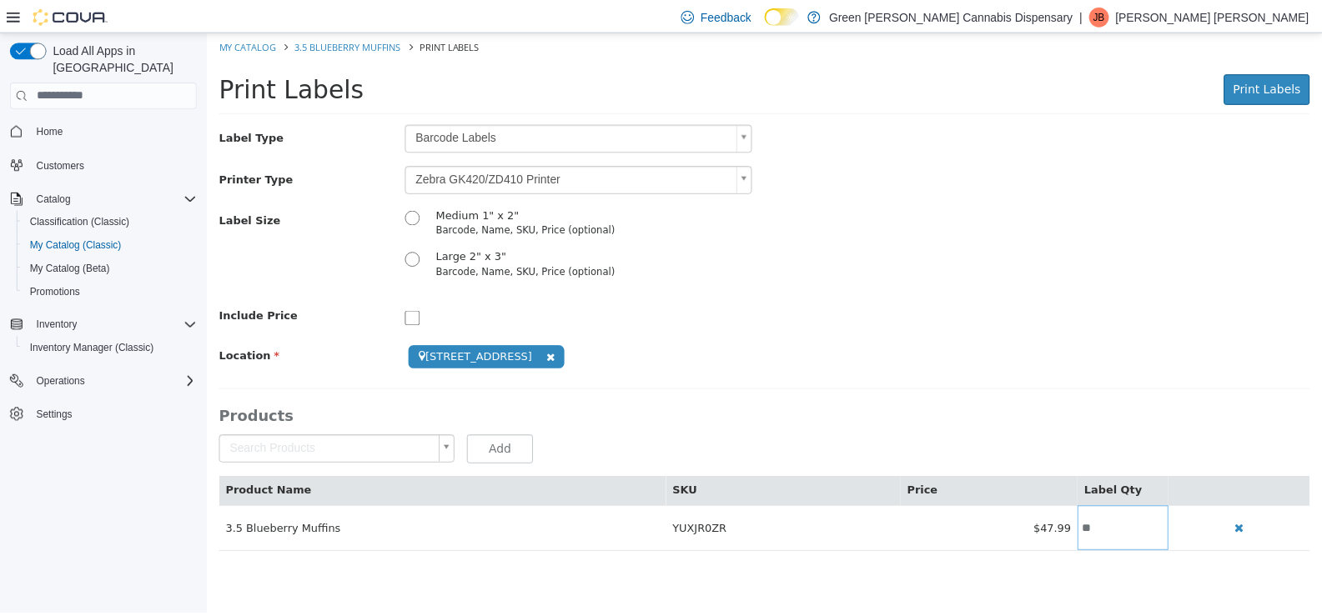
scroll to position [0, 0]
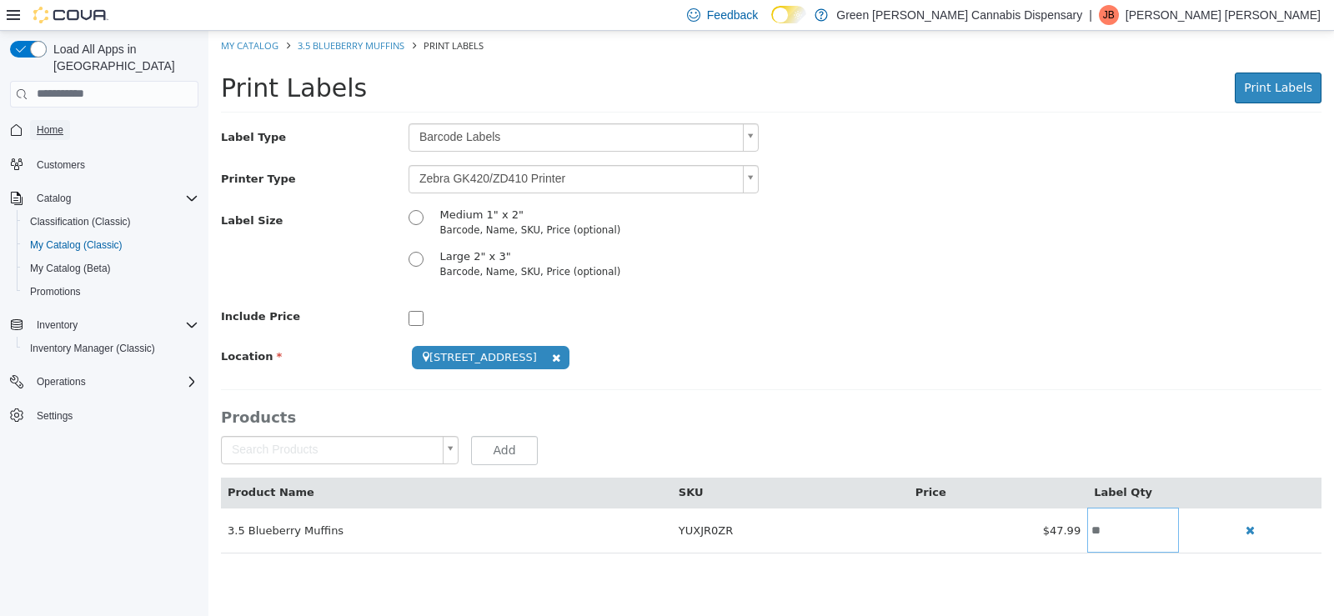
click at [49, 123] on span "Home" at bounding box center [50, 129] width 27 height 13
